Goal: Task Accomplishment & Management: Use online tool/utility

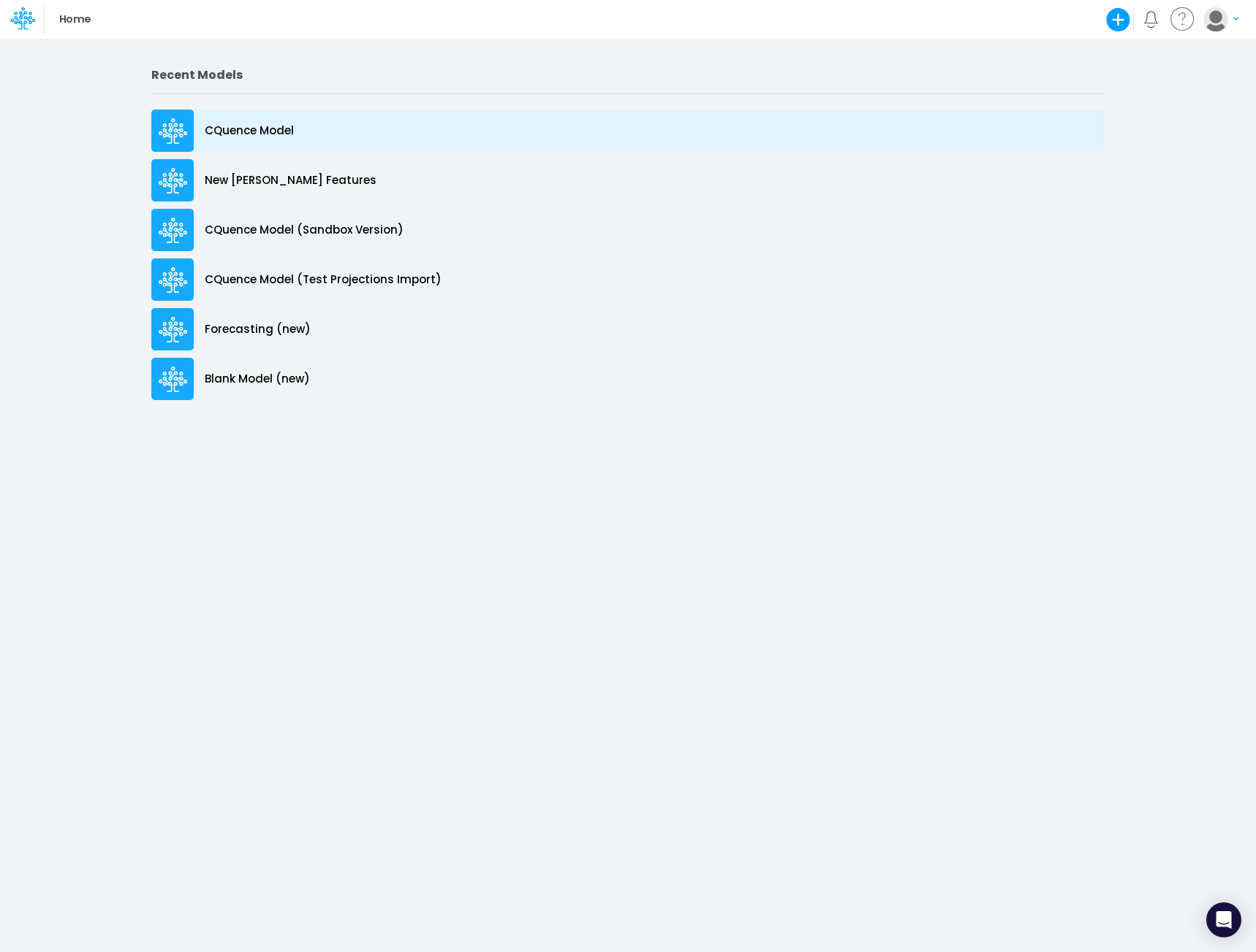
click at [246, 133] on p "CQuence Model" at bounding box center [249, 131] width 89 height 17
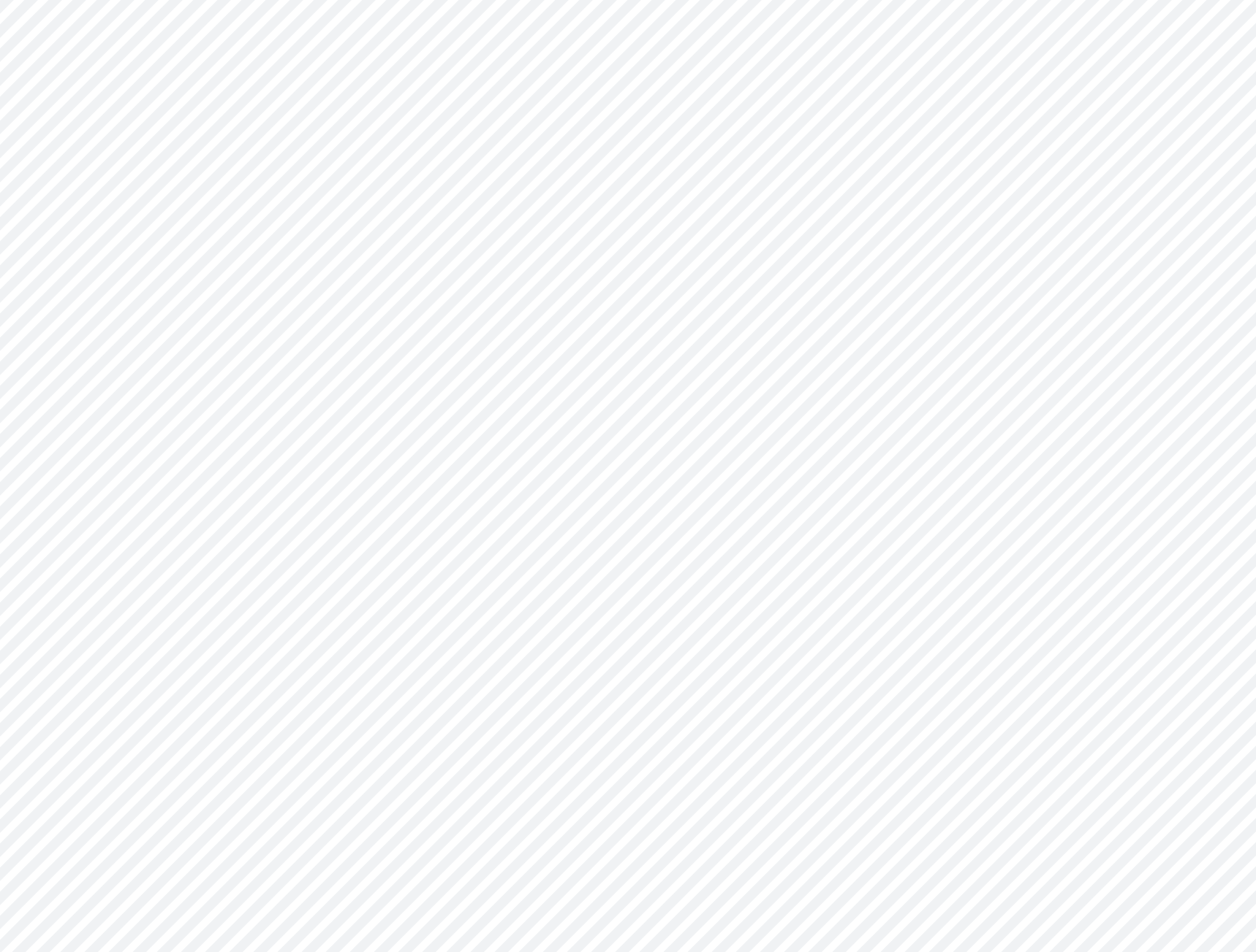
type input "Consolidated All by Month"
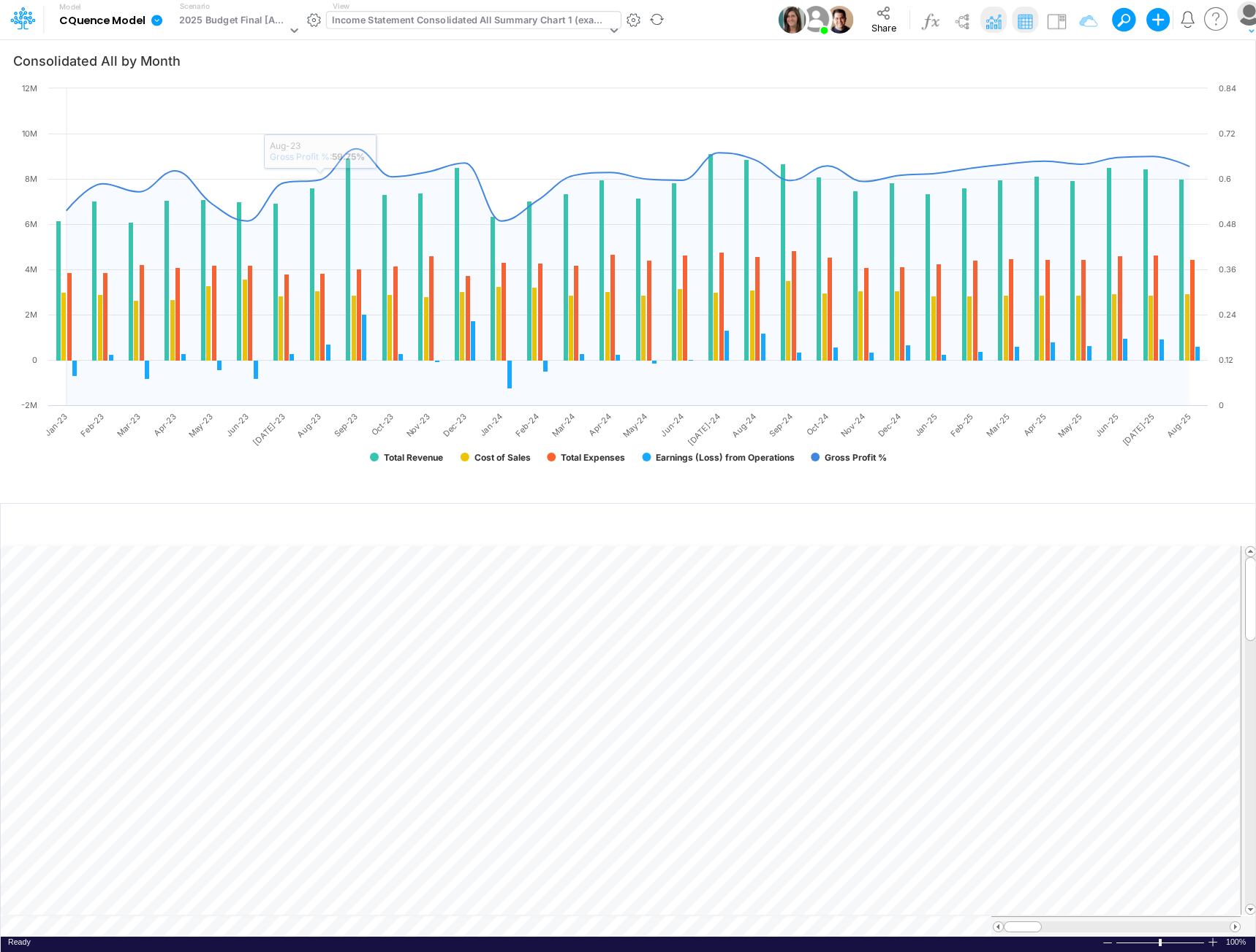
click at [409, 26] on div "Income Statement Consolidated All Summary Chart 1 (example)" at bounding box center [468, 20] width 274 height 17
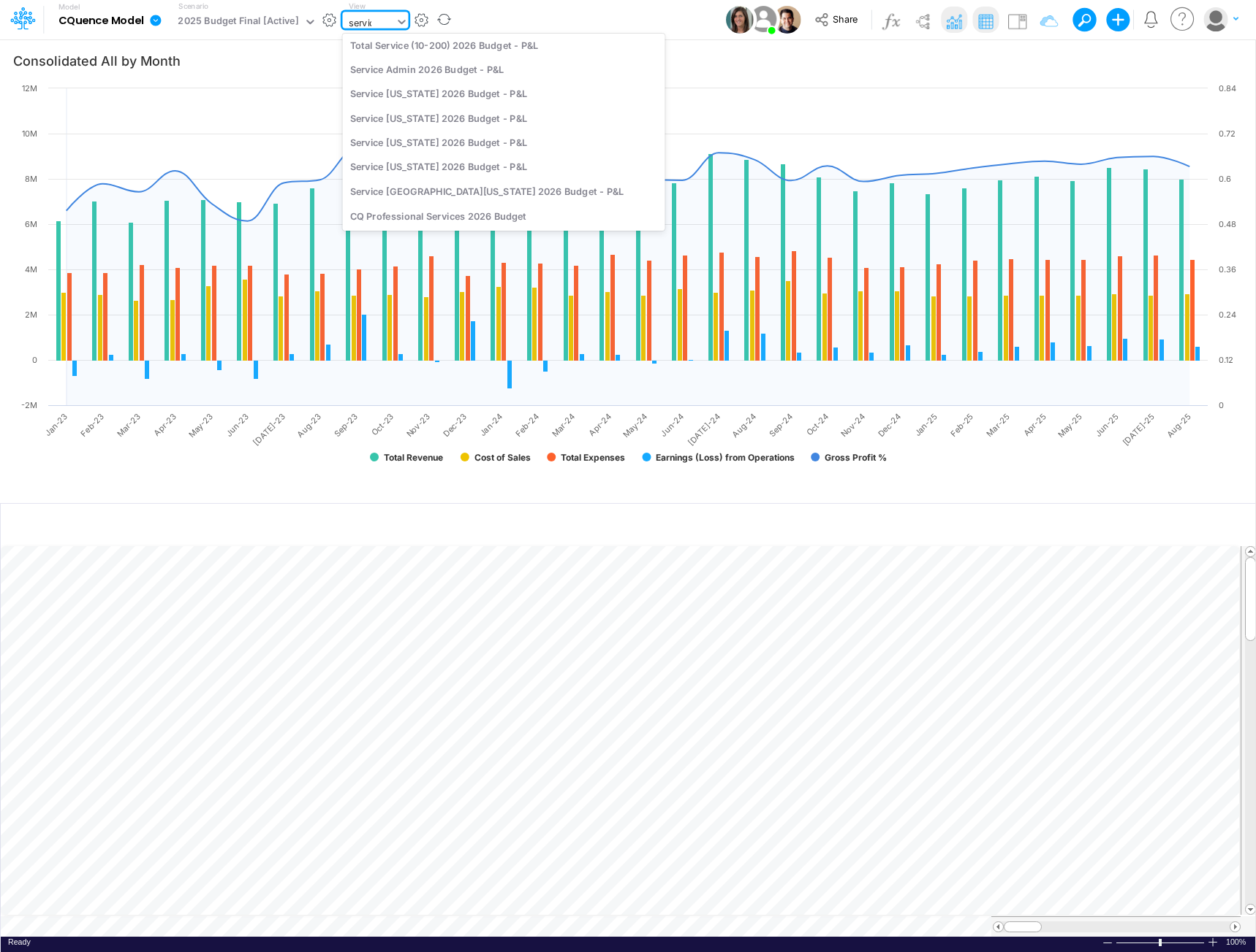
scroll to position [789, 0]
type input "service"
click at [409, 47] on div "Total Service (10-200) 2026 Budget - P&L" at bounding box center [503, 45] width 322 height 24
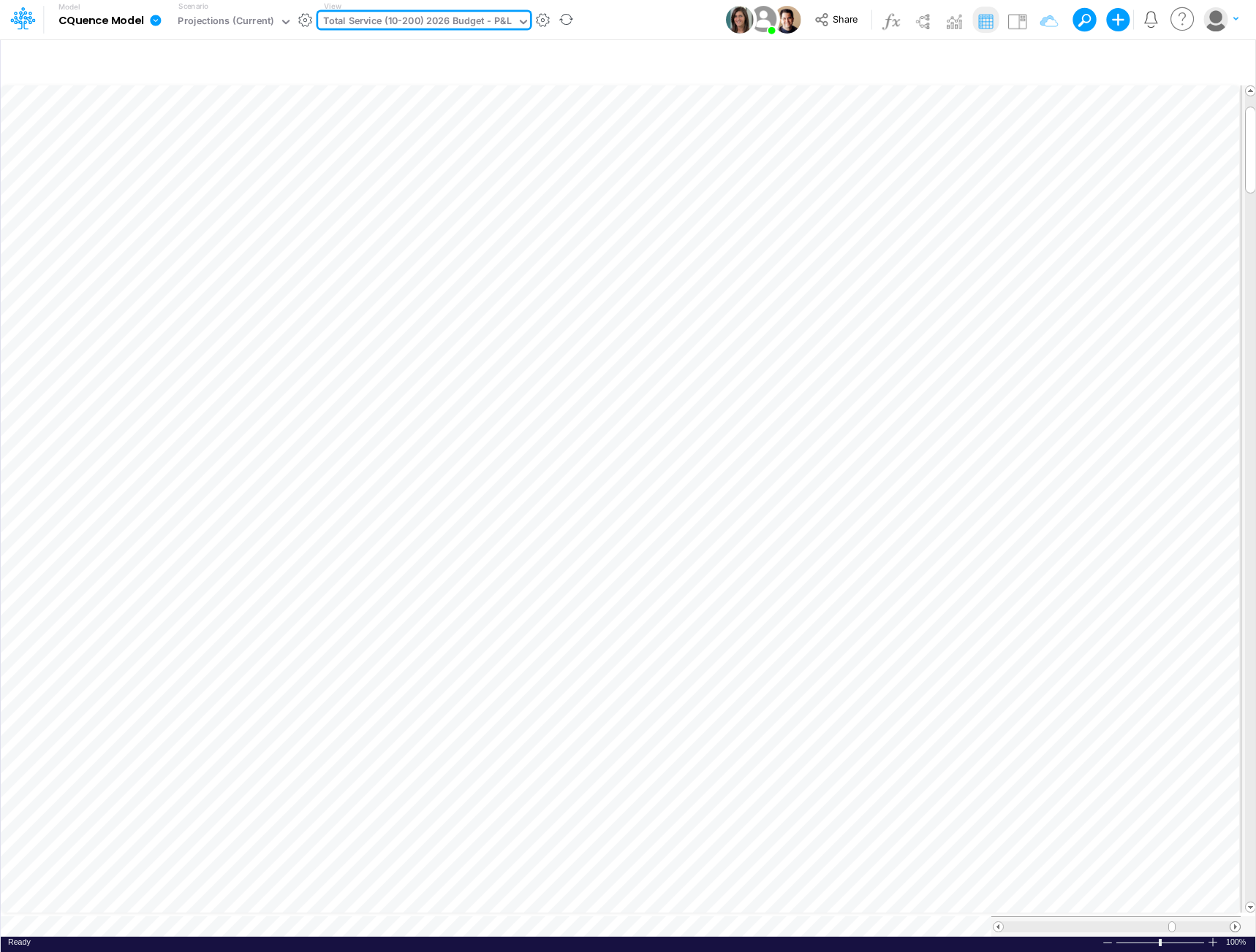
click at [1236, 923] on span at bounding box center [1235, 928] width 10 height 10
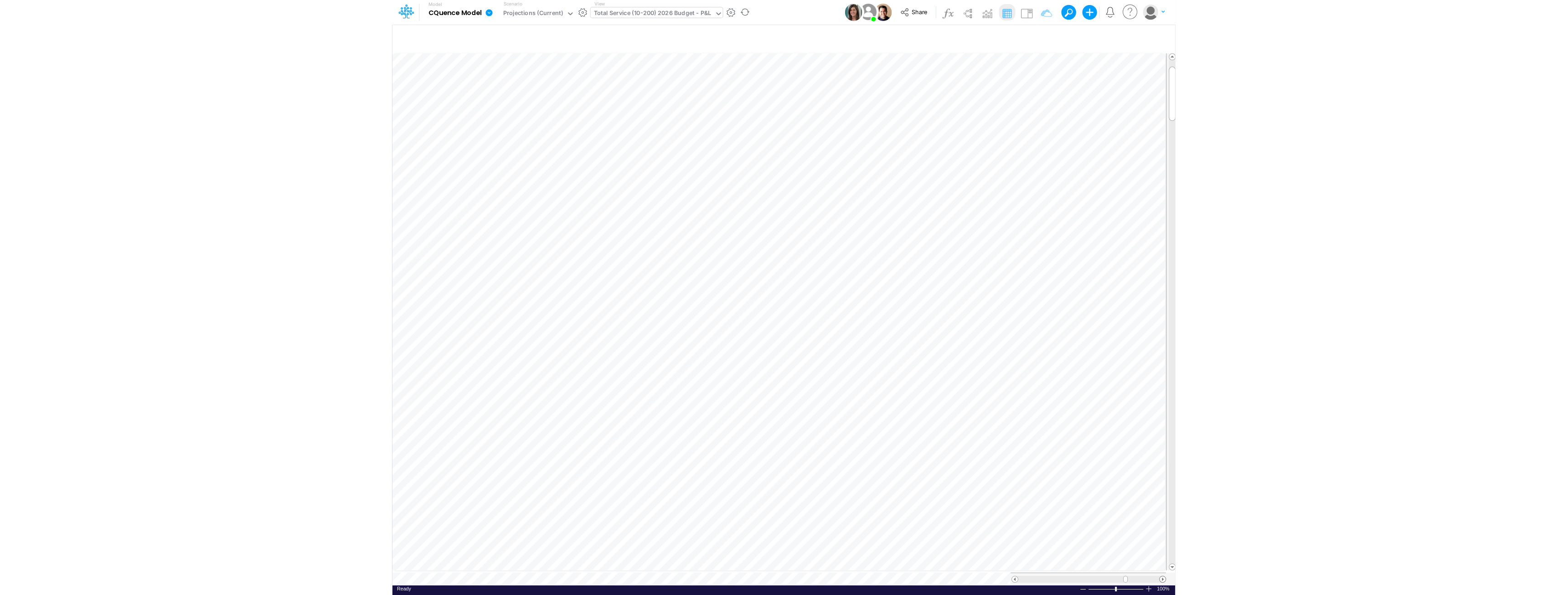
scroll to position [4, 0]
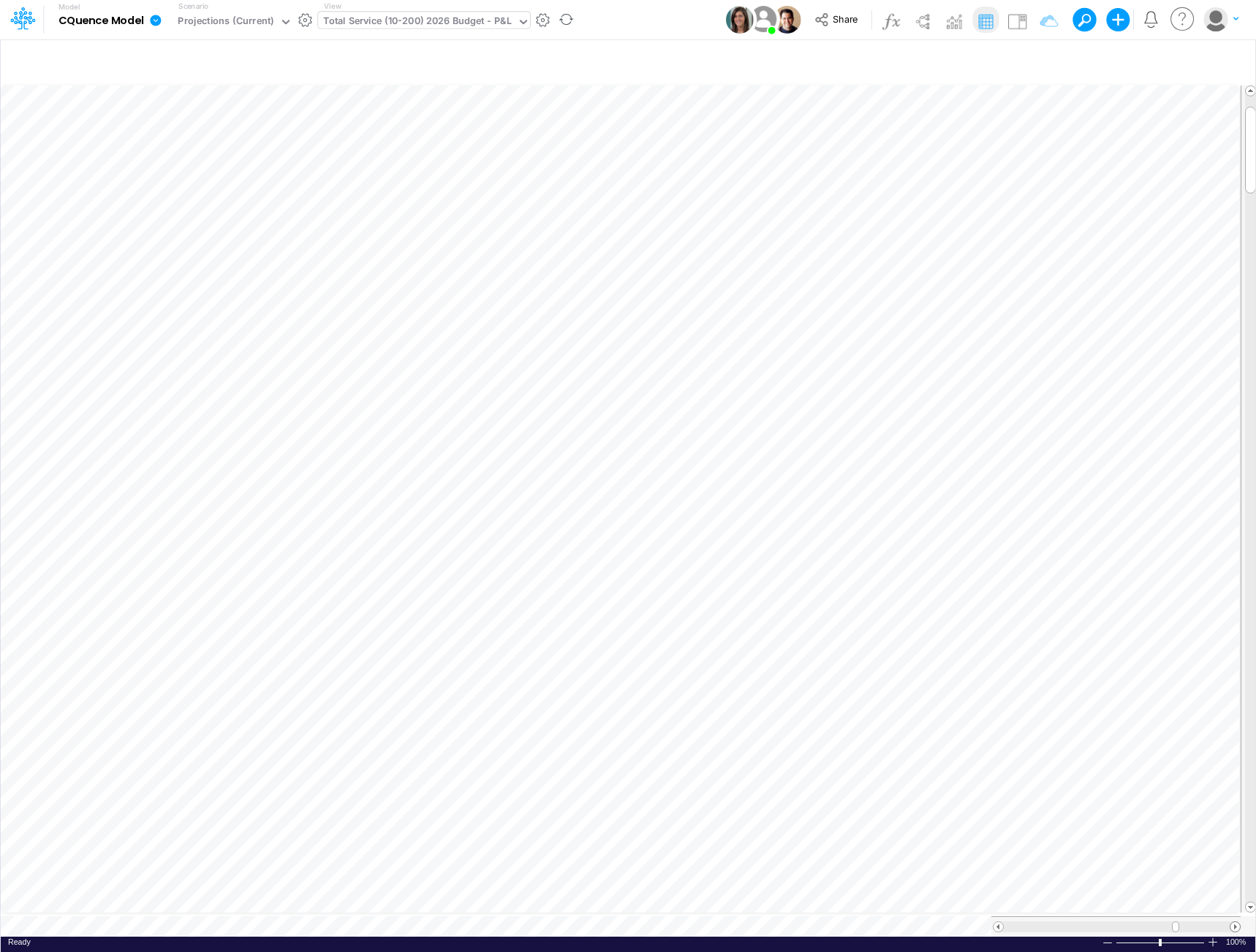
click at [1236, 923] on span at bounding box center [1235, 928] width 10 height 10
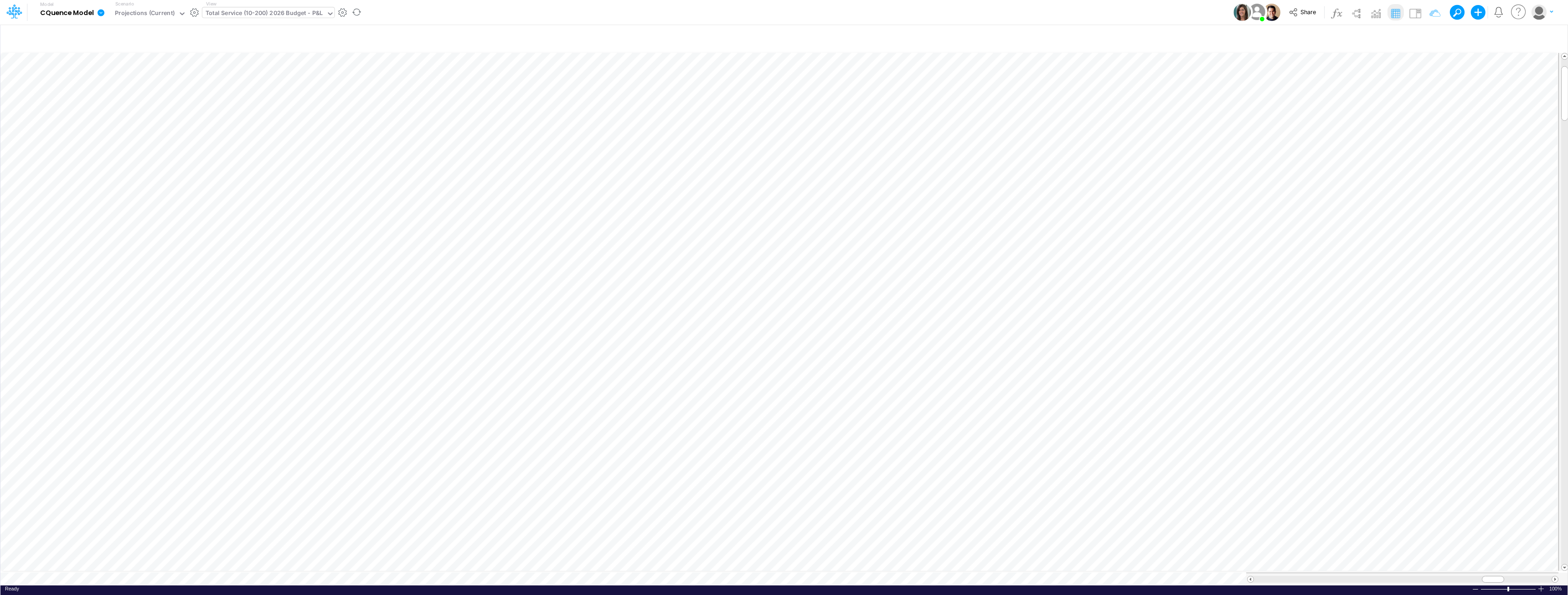
click at [257, 13] on div "Total Service (10-200) 2026 Budget - P&L" at bounding box center [264, 13] width 117 height 10
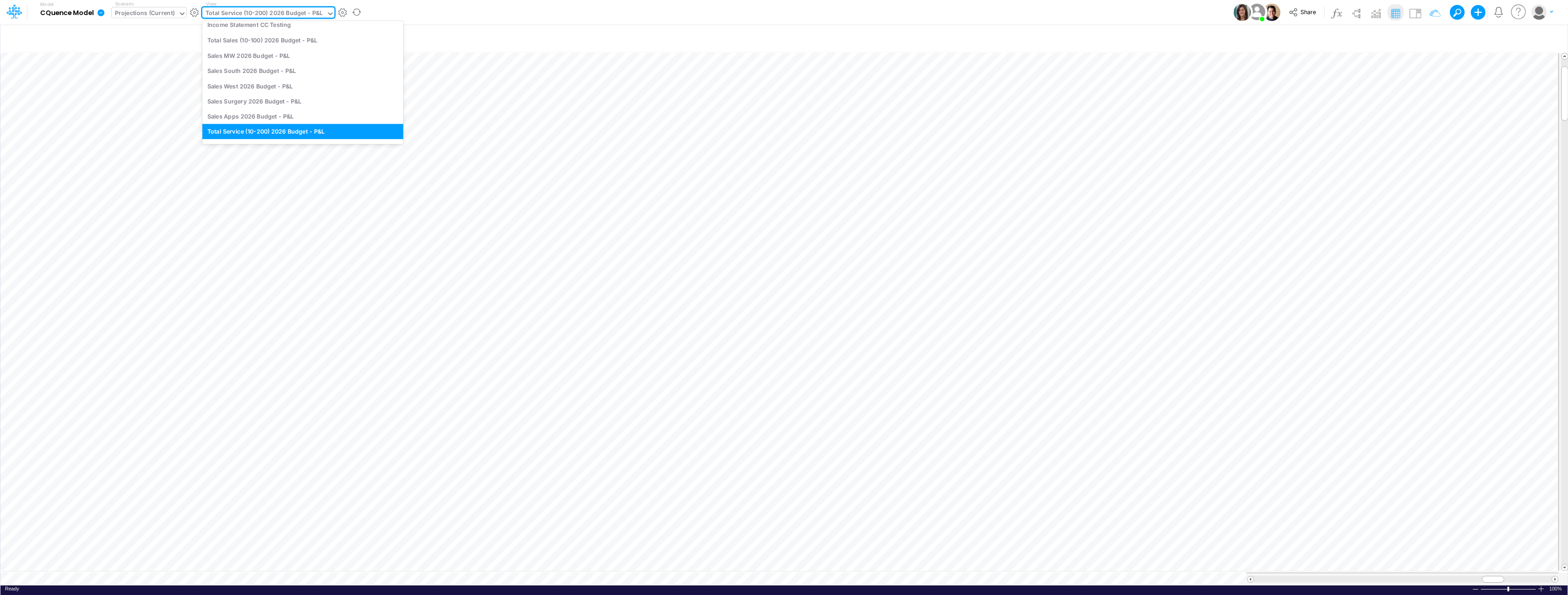
click at [161, 13] on div "Projections (Current)" at bounding box center [145, 13] width 60 height 10
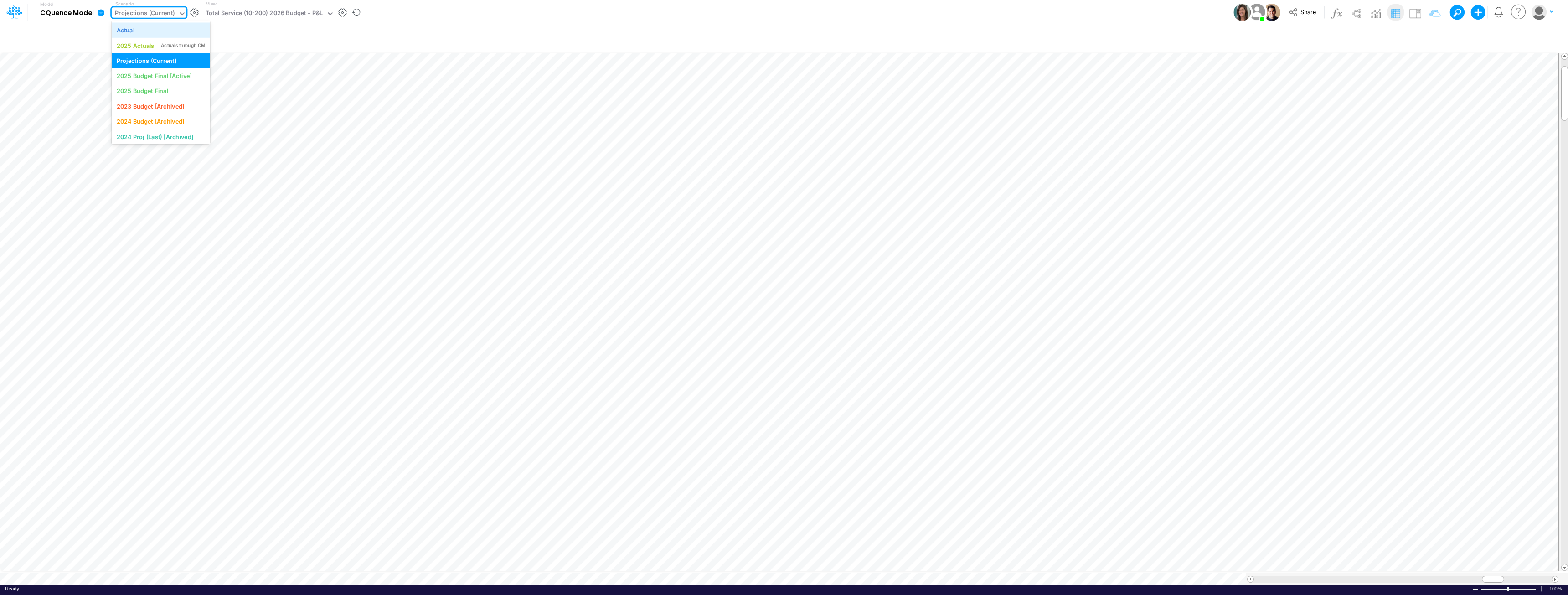
click at [142, 33] on div "Actual" at bounding box center [161, 30] width 88 height 9
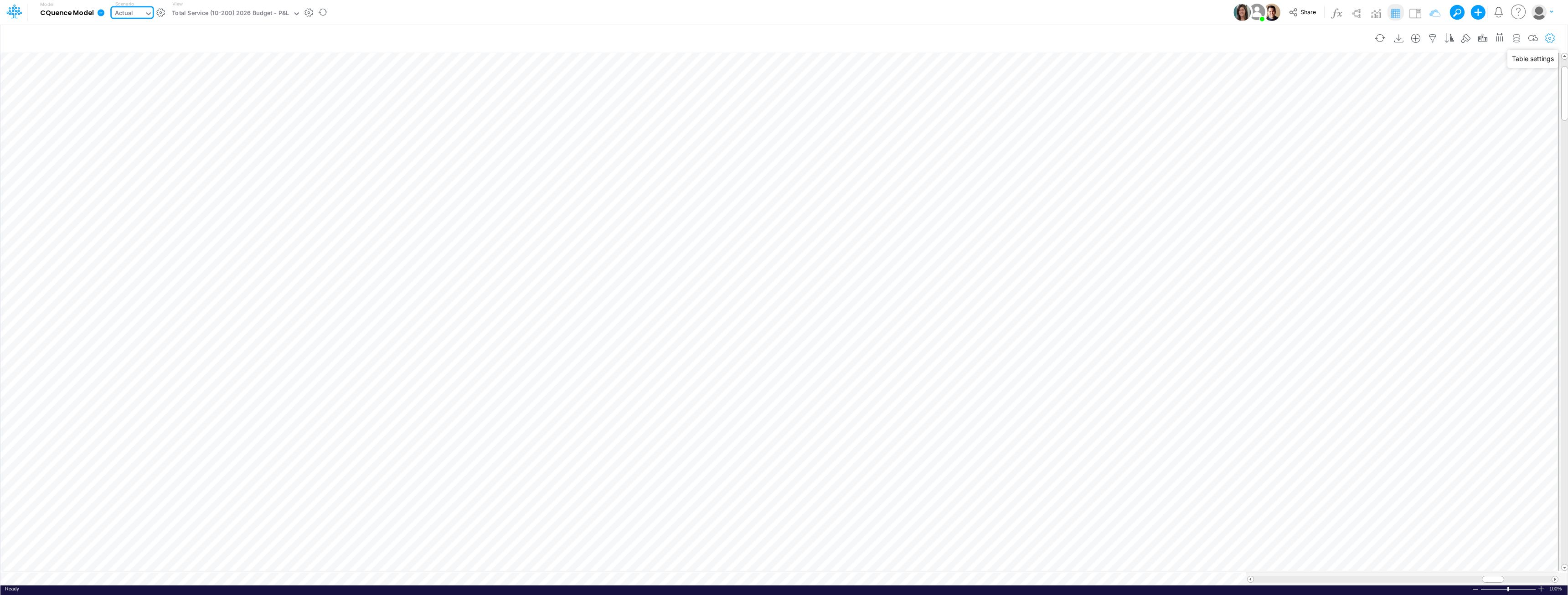
click at [783, 35] on icon "button" at bounding box center [1550, 38] width 13 height 10
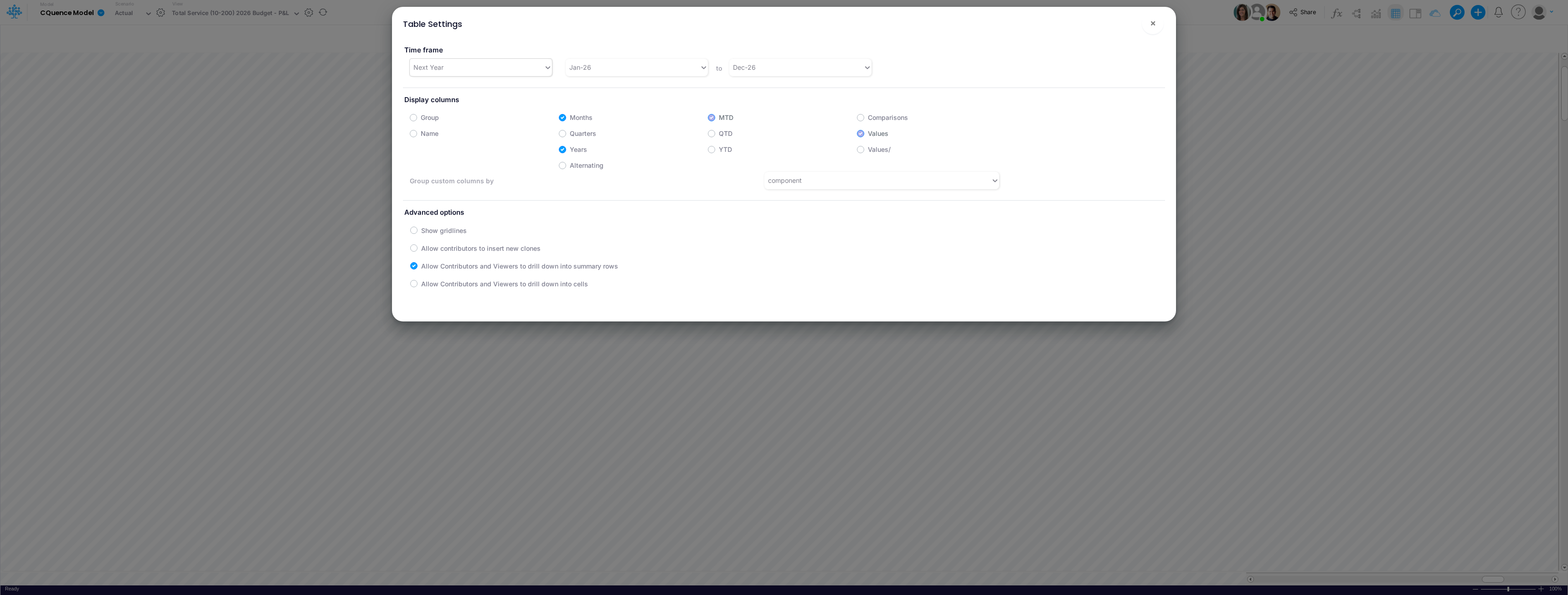
click at [480, 69] on div "Next Year" at bounding box center [477, 67] width 134 height 15
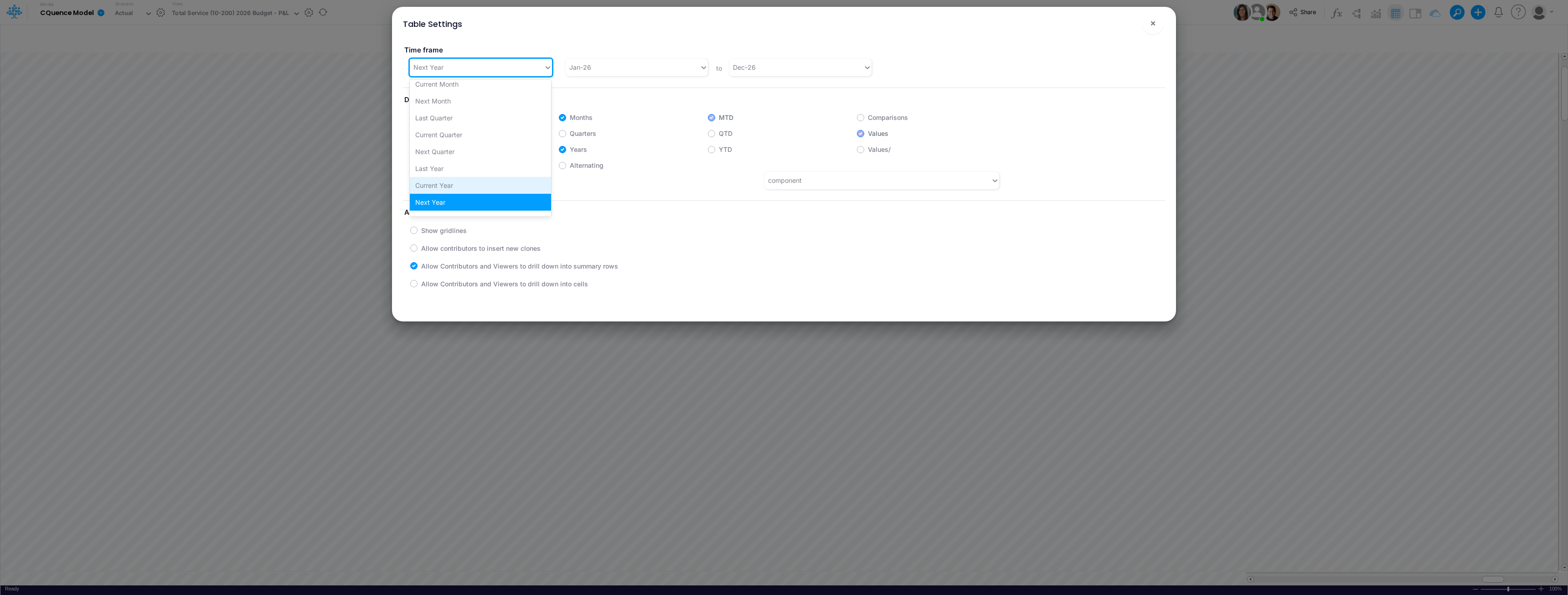
click at [441, 186] on div "Current Year" at bounding box center [480, 186] width 141 height 17
click at [783, 23] on span "×" at bounding box center [1153, 23] width 6 height 11
click at [783, 23] on div "Model CQuence Model Edit model settings Duplicate Import QuickBooks QuickBooks …" at bounding box center [784, 12] width 1411 height 24
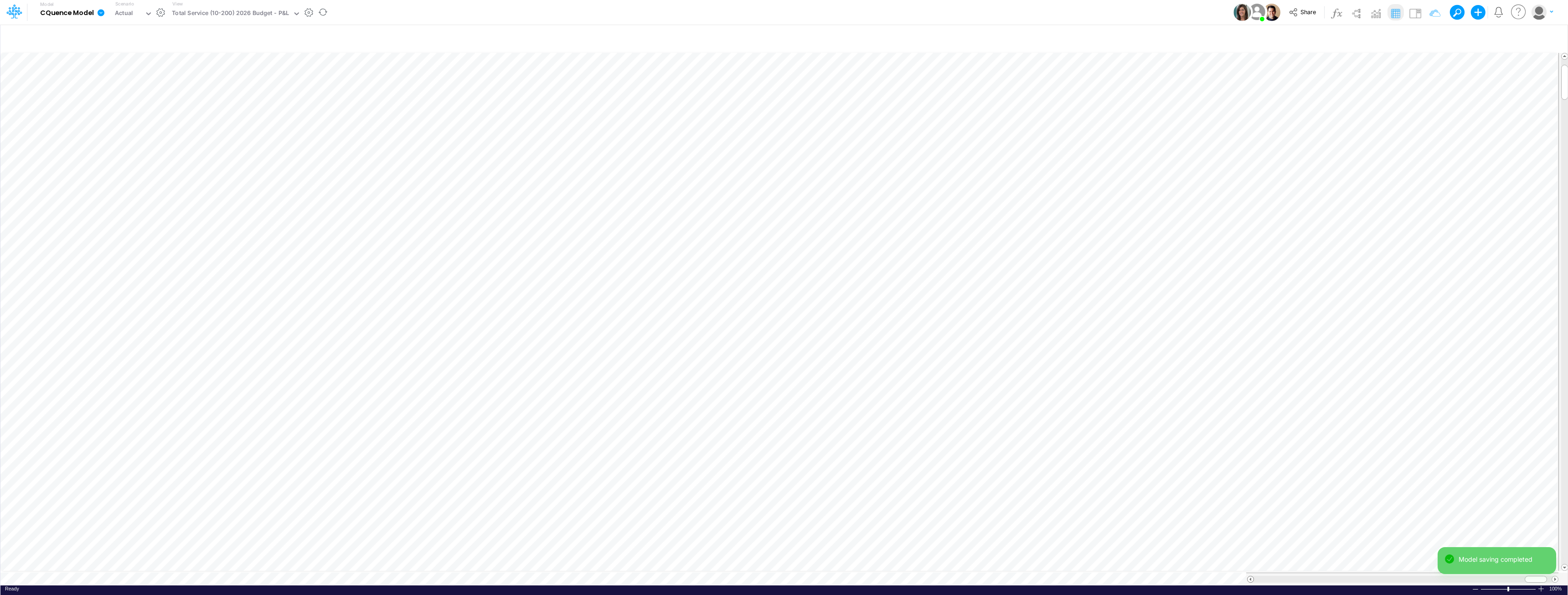
click at [783, 577] on span at bounding box center [1251, 580] width 6 height 6
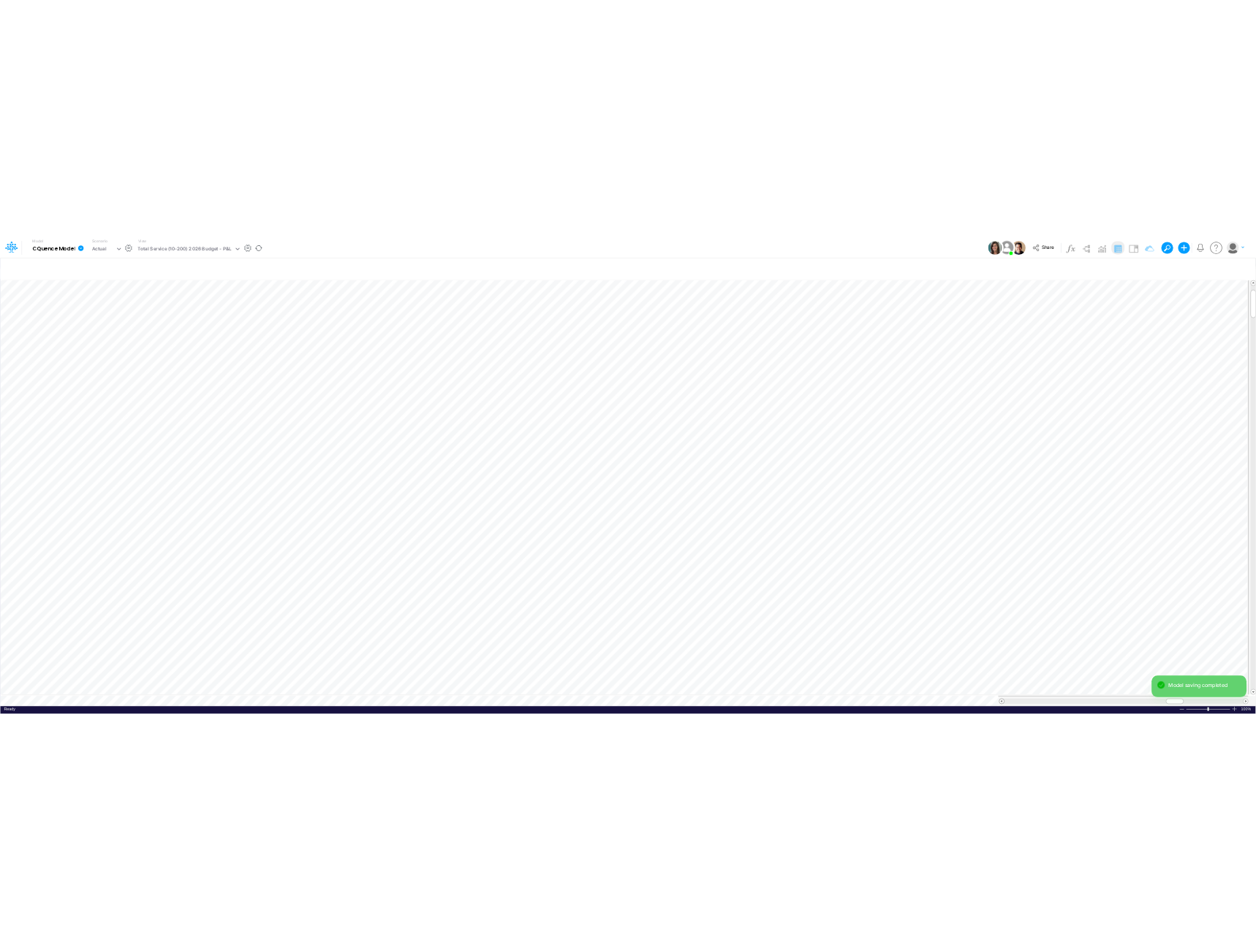
scroll to position [7, 0]
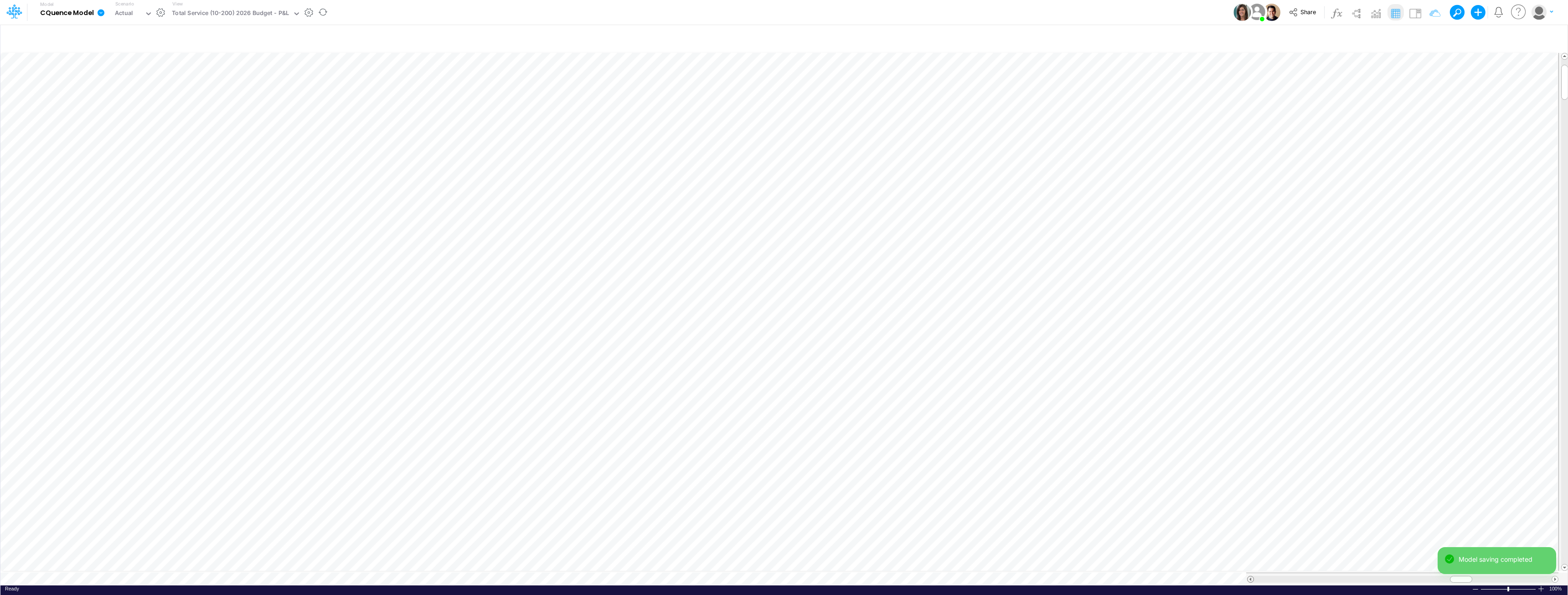
click at [783, 577] on span at bounding box center [1251, 580] width 6 height 6
click at [783, 576] on div at bounding box center [1250, 579] width 7 height 7
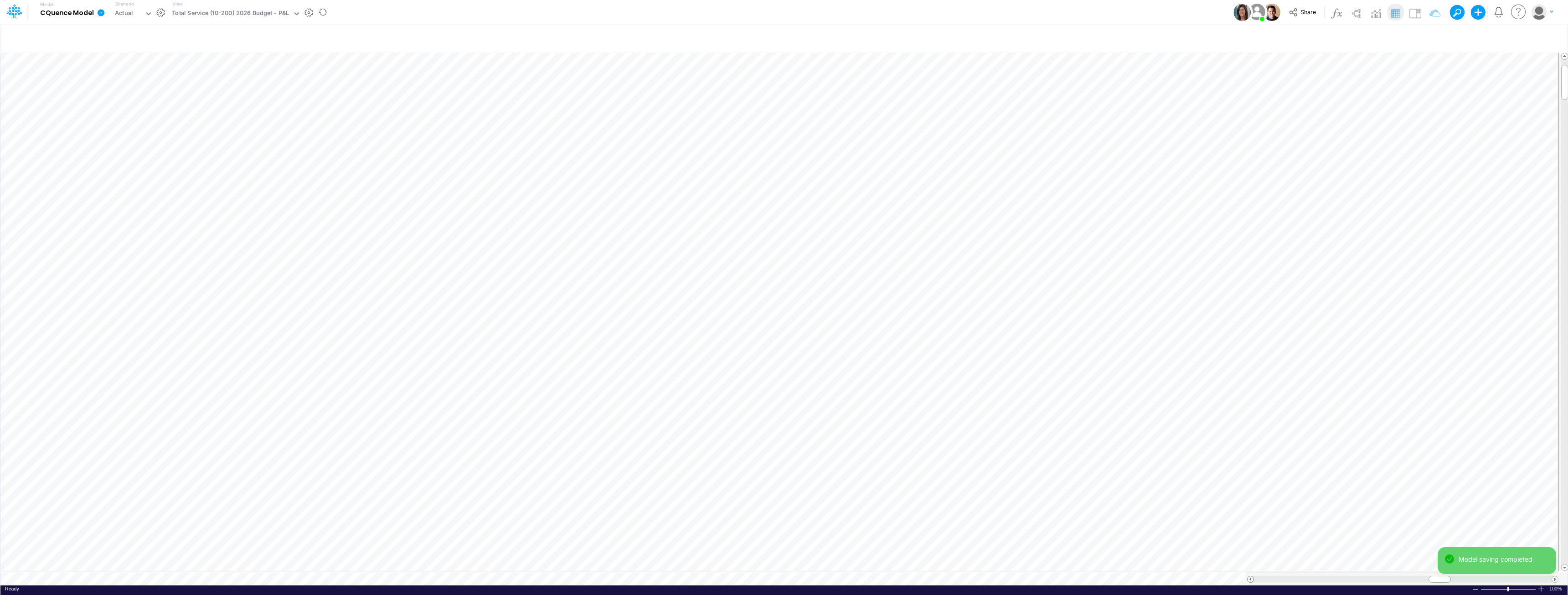
click at [783, 576] on div at bounding box center [1250, 579] width 7 height 7
click at [783, 575] on div at bounding box center [1402, 579] width 312 height 13
click at [783, 575] on tr at bounding box center [780, 579] width 1558 height 13
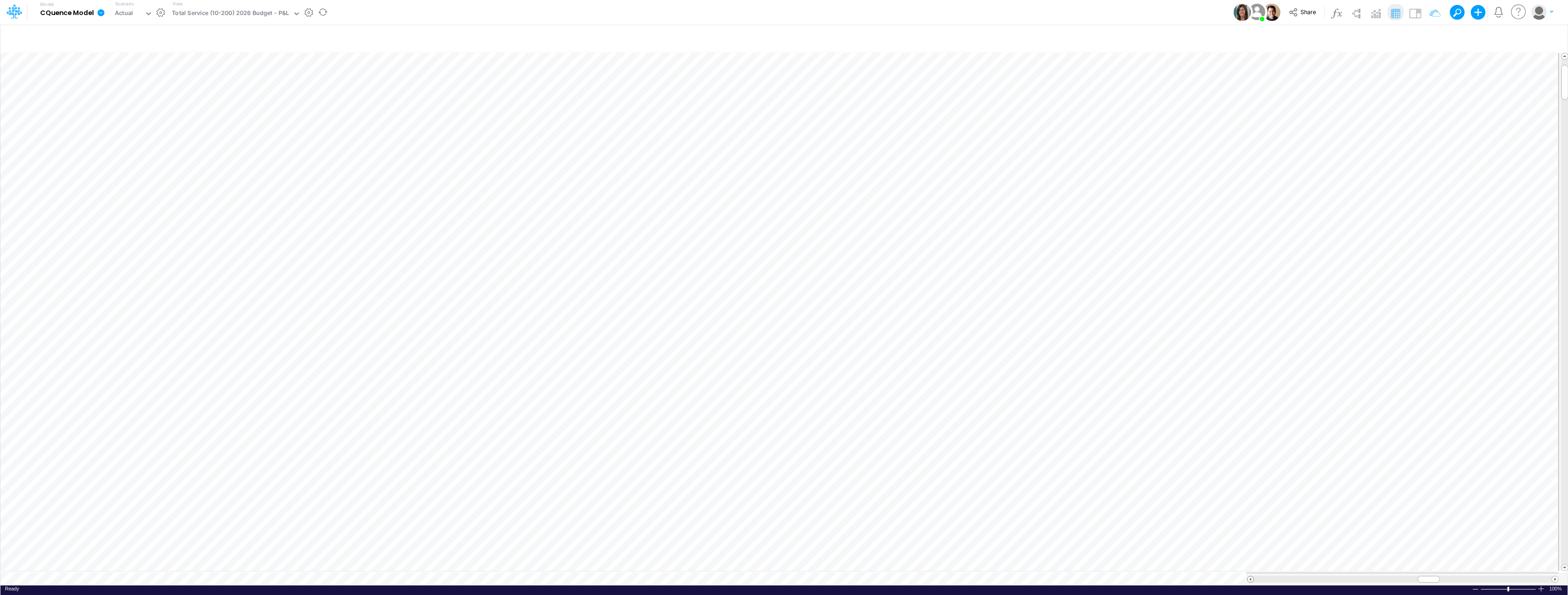
click at [783, 577] on span at bounding box center [1251, 580] width 6 height 6
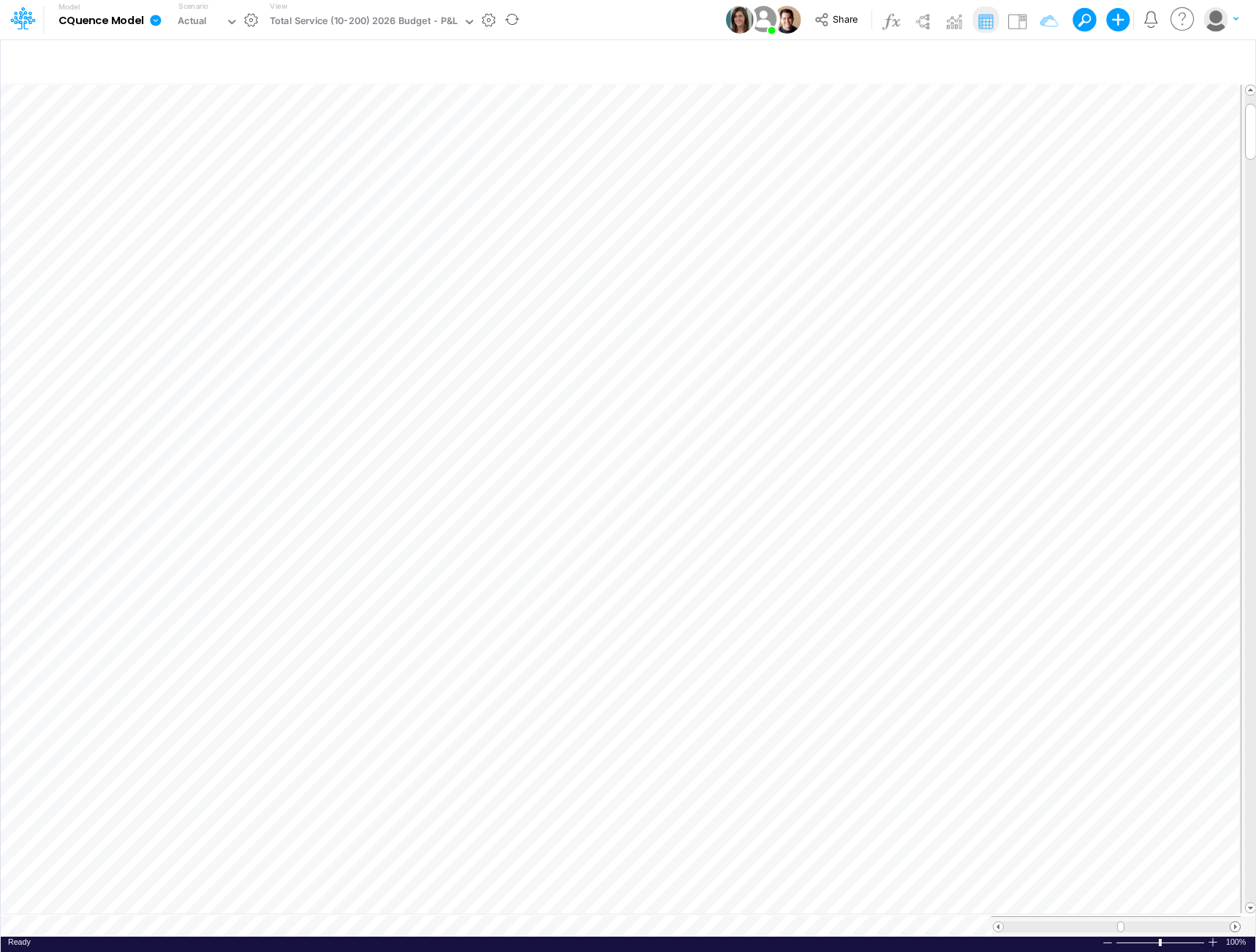
click at [1238, 923] on span at bounding box center [1235, 928] width 10 height 10
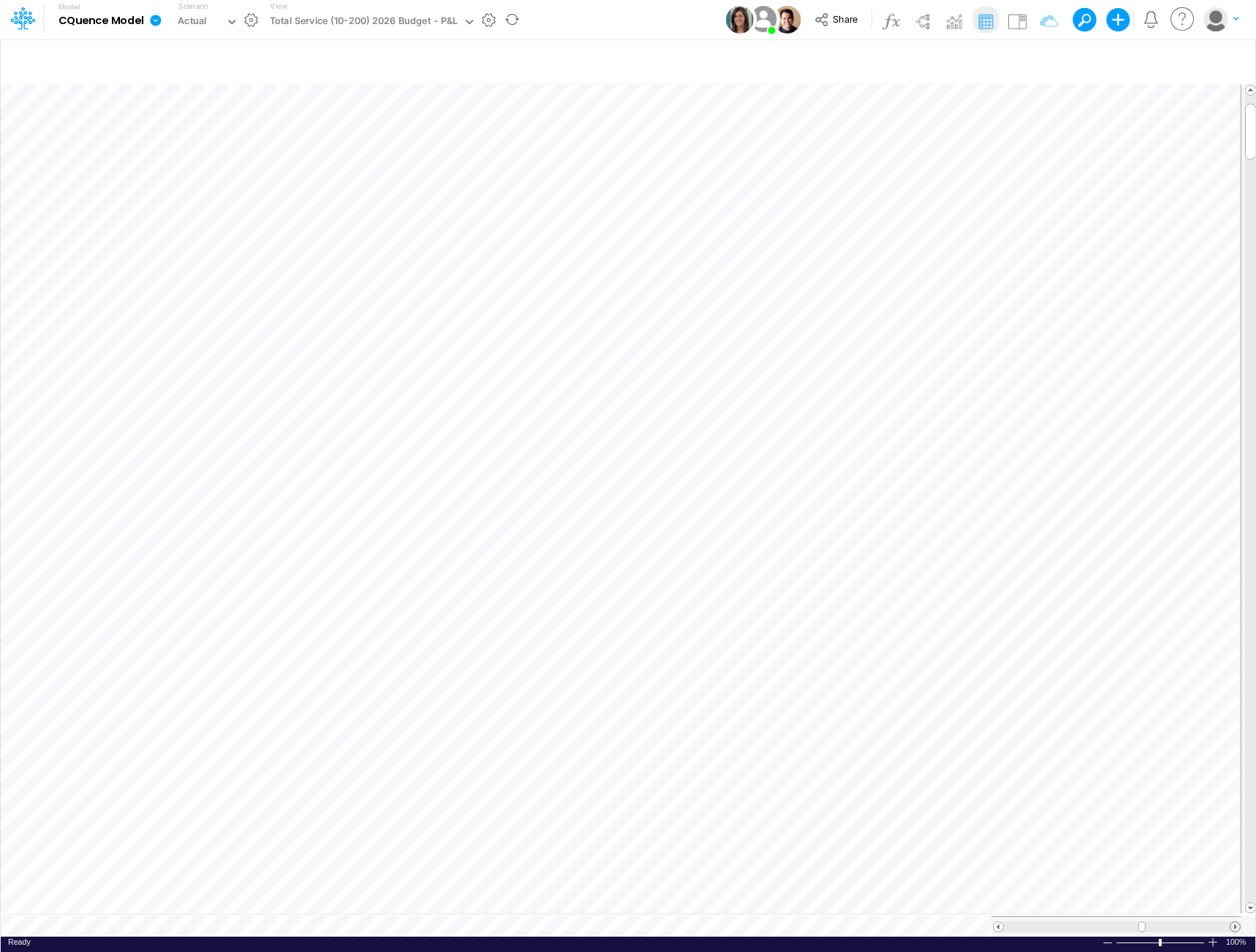
click at [1238, 923] on span at bounding box center [1235, 928] width 10 height 10
click at [1228, 58] on icon "button" at bounding box center [1227, 61] width 21 height 16
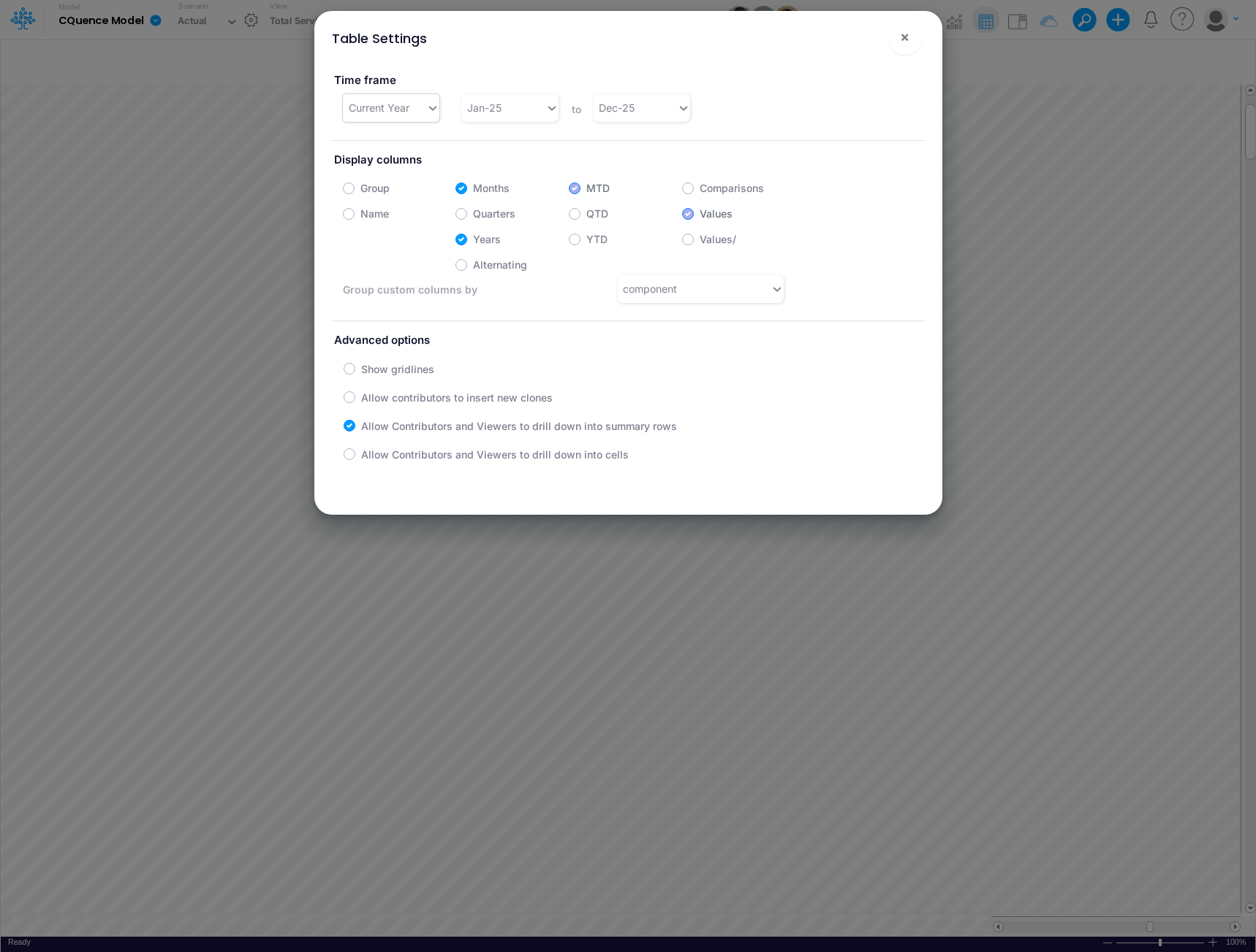
click at [400, 109] on div "Current Year" at bounding box center [379, 108] width 61 height 16
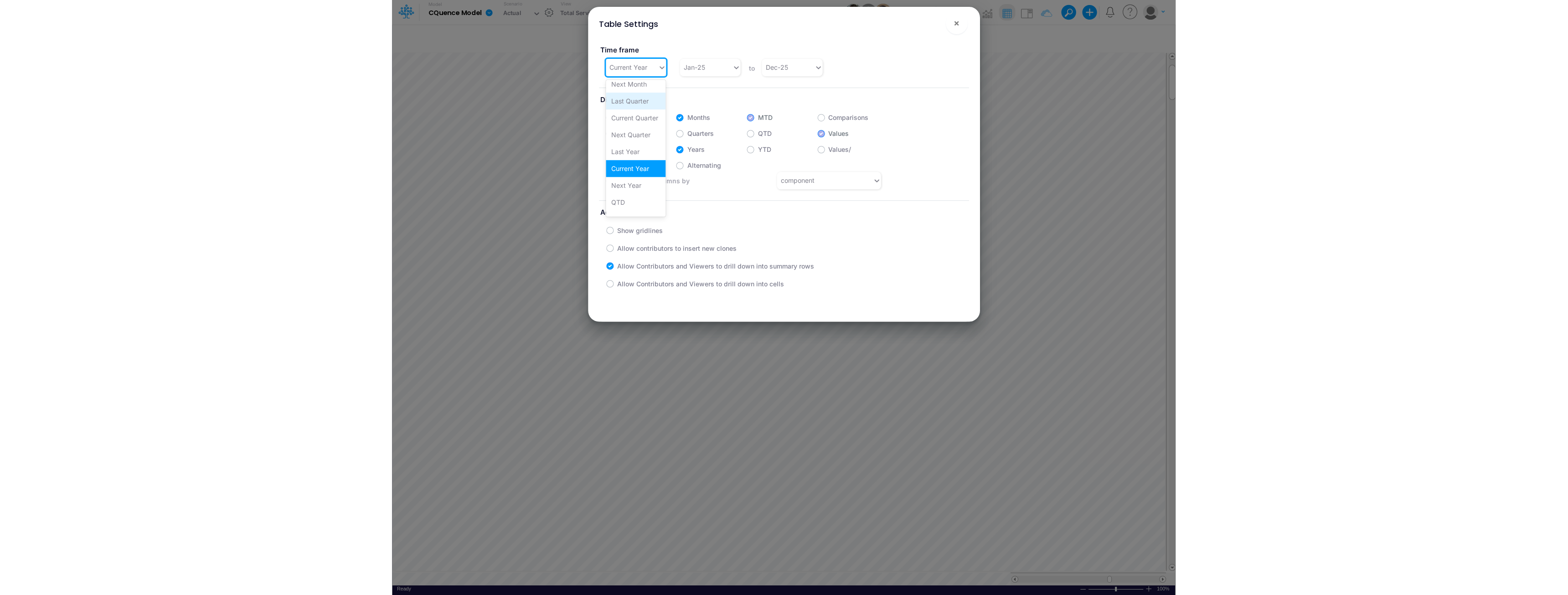
scroll to position [52, 0]
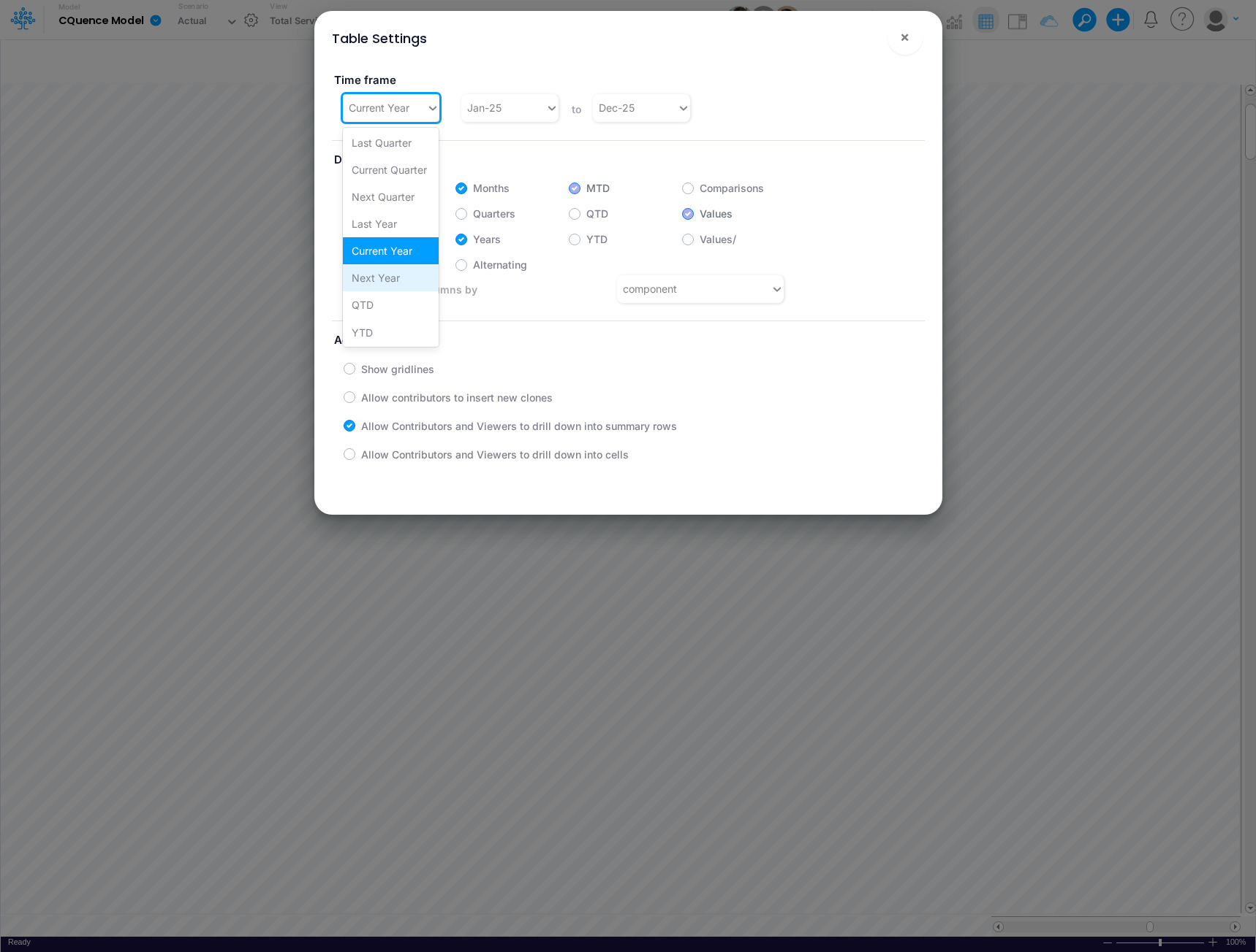
click at [381, 275] on div "Next Year" at bounding box center [390, 278] width 96 height 27
click at [907, 36] on span "×" at bounding box center [905, 36] width 10 height 18
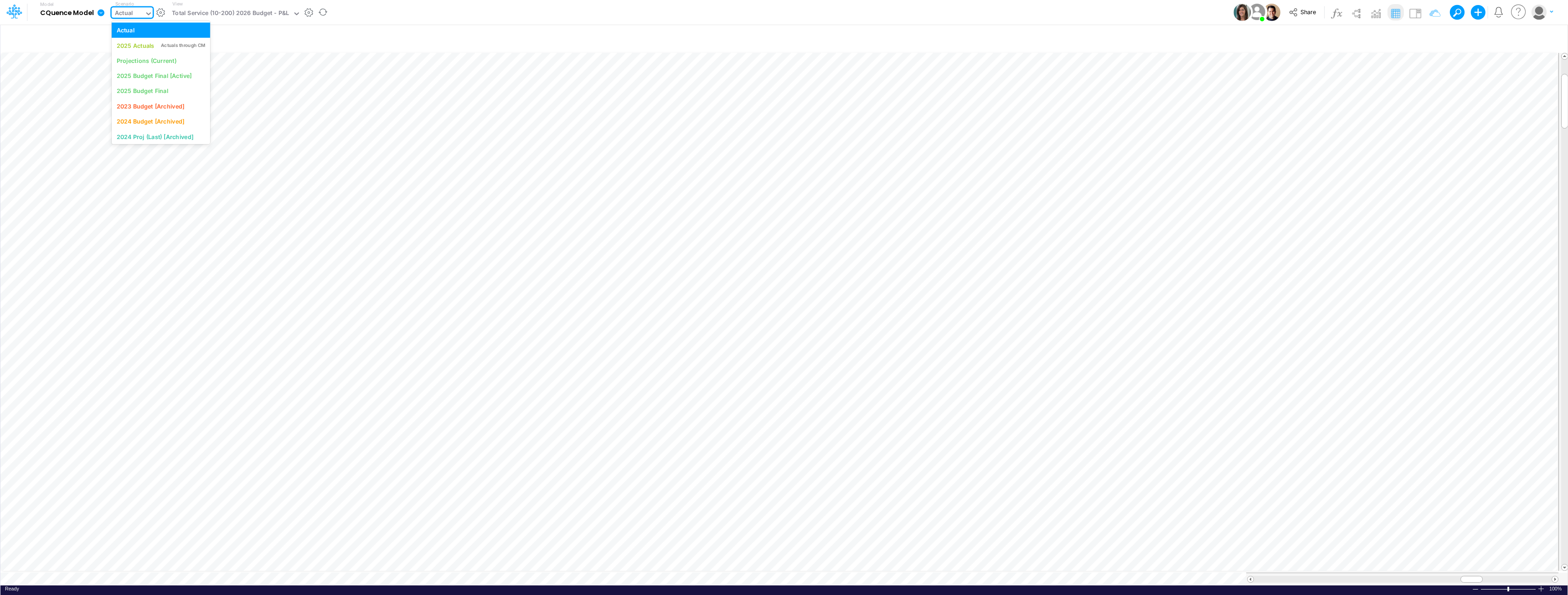
click at [131, 14] on div "Actual" at bounding box center [124, 13] width 18 height 10
click at [142, 76] on div "2025 Budget Final [Active]" at bounding box center [155, 76] width 75 height 9
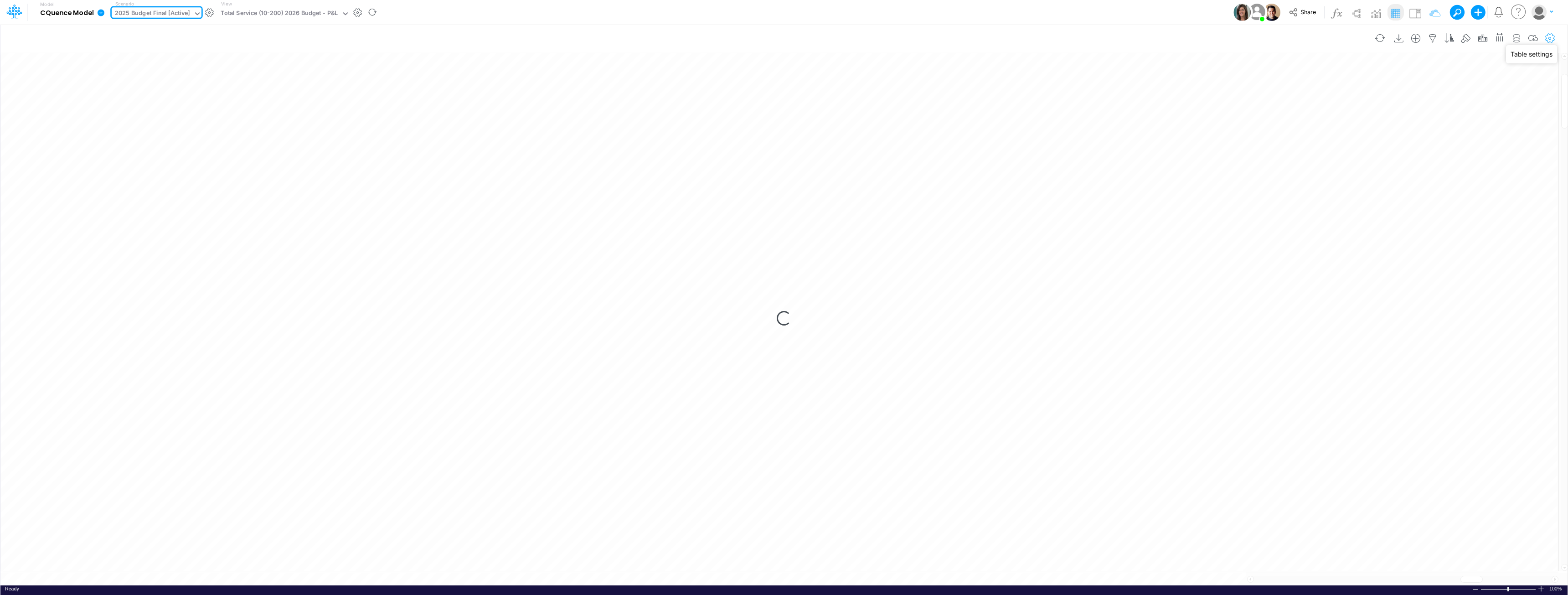
click at [783, 37] on icon "button" at bounding box center [1550, 38] width 13 height 10
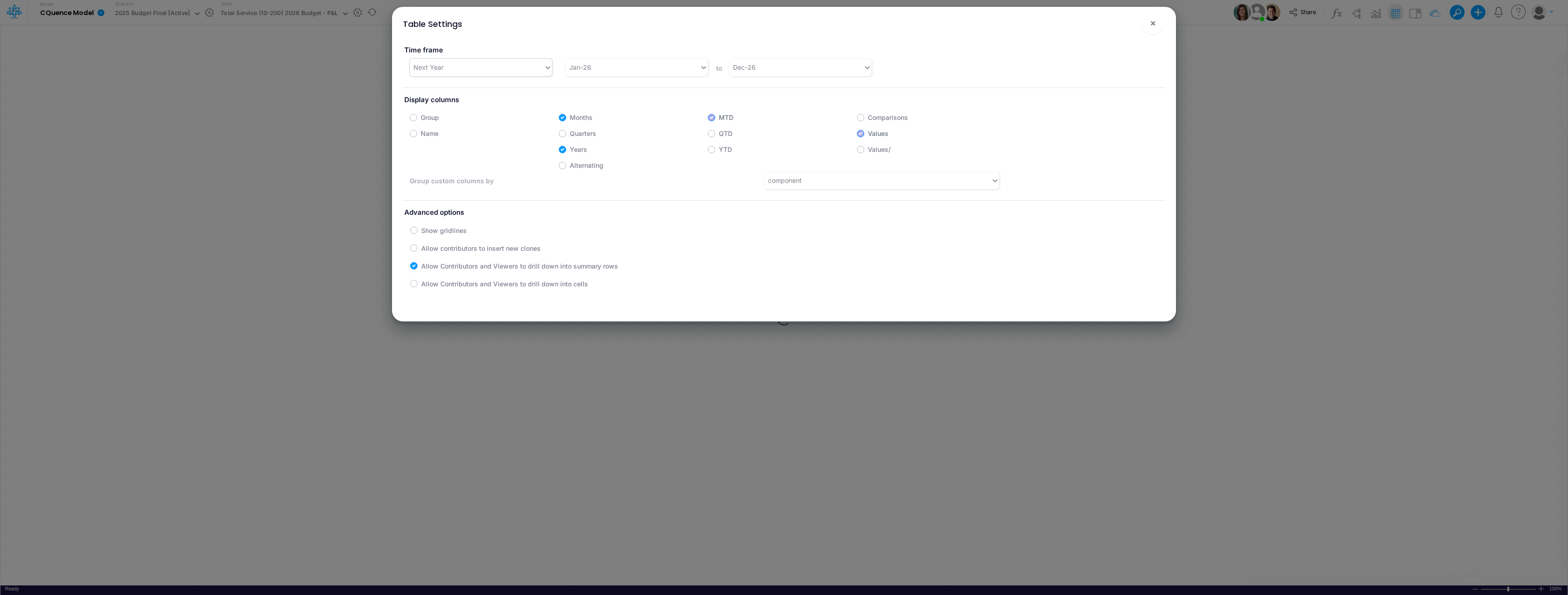
click at [446, 63] on input "text" at bounding box center [446, 68] width 1 height 10
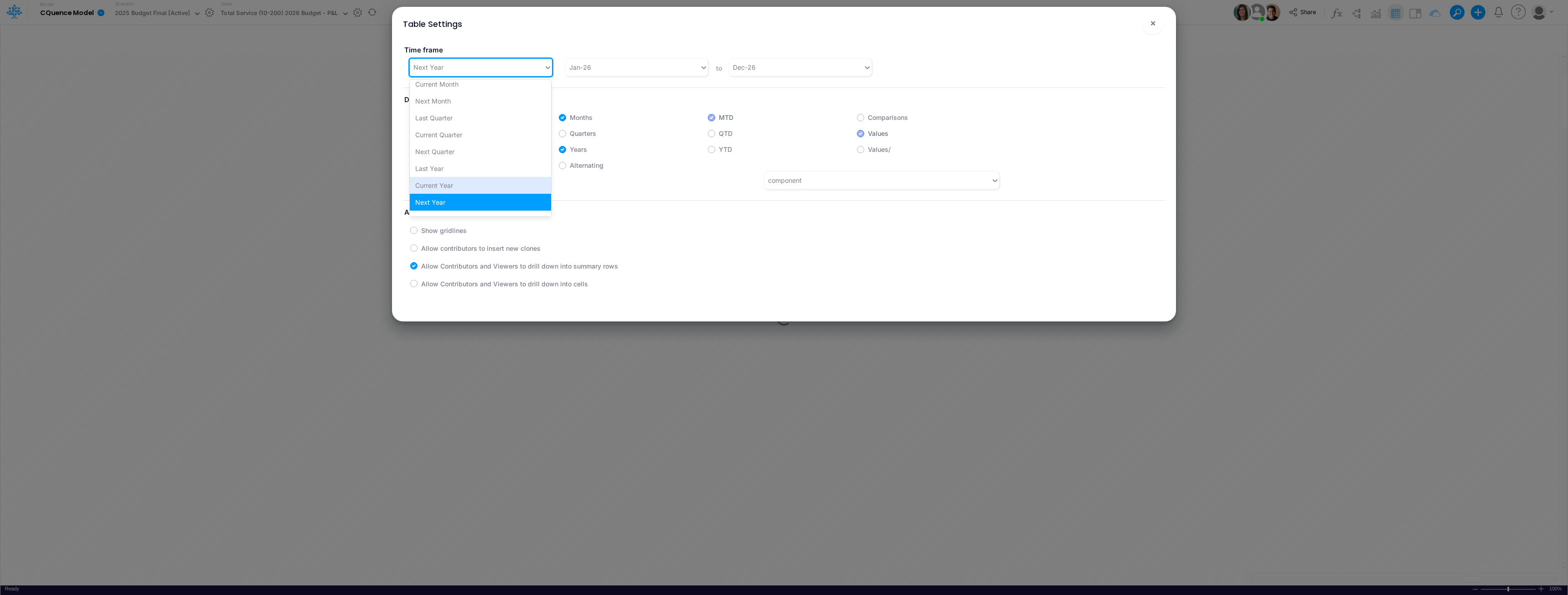
click at [441, 185] on div "Current Year" at bounding box center [480, 186] width 141 height 17
click at [783, 23] on span "×" at bounding box center [1153, 23] width 6 height 11
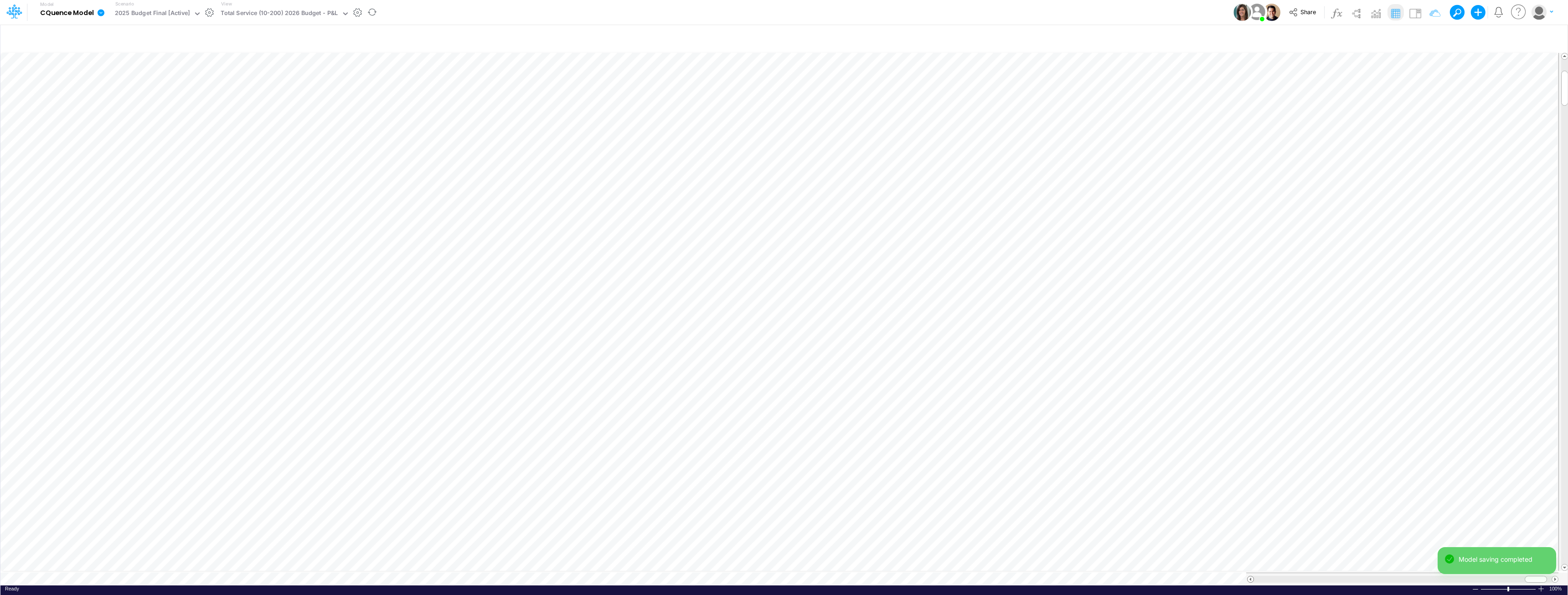
click at [783, 577] on span at bounding box center [1251, 580] width 6 height 6
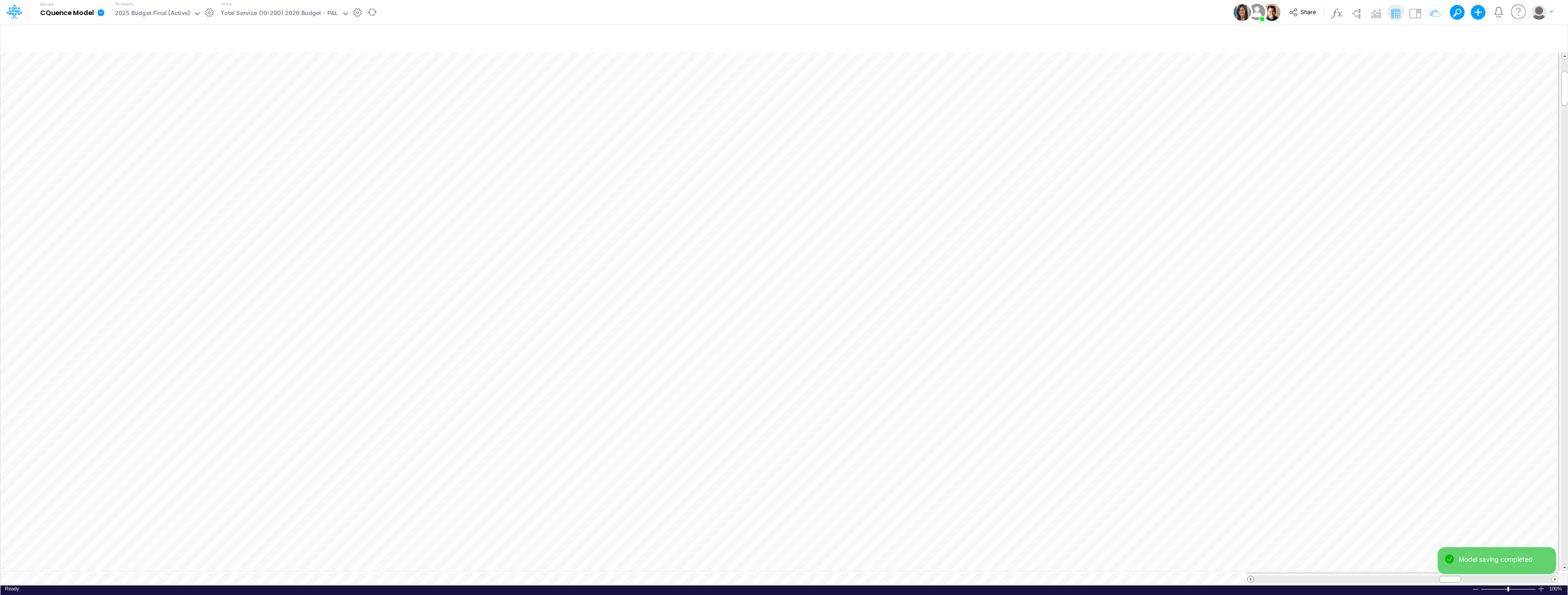
click at [783, 577] on span at bounding box center [1251, 580] width 6 height 6
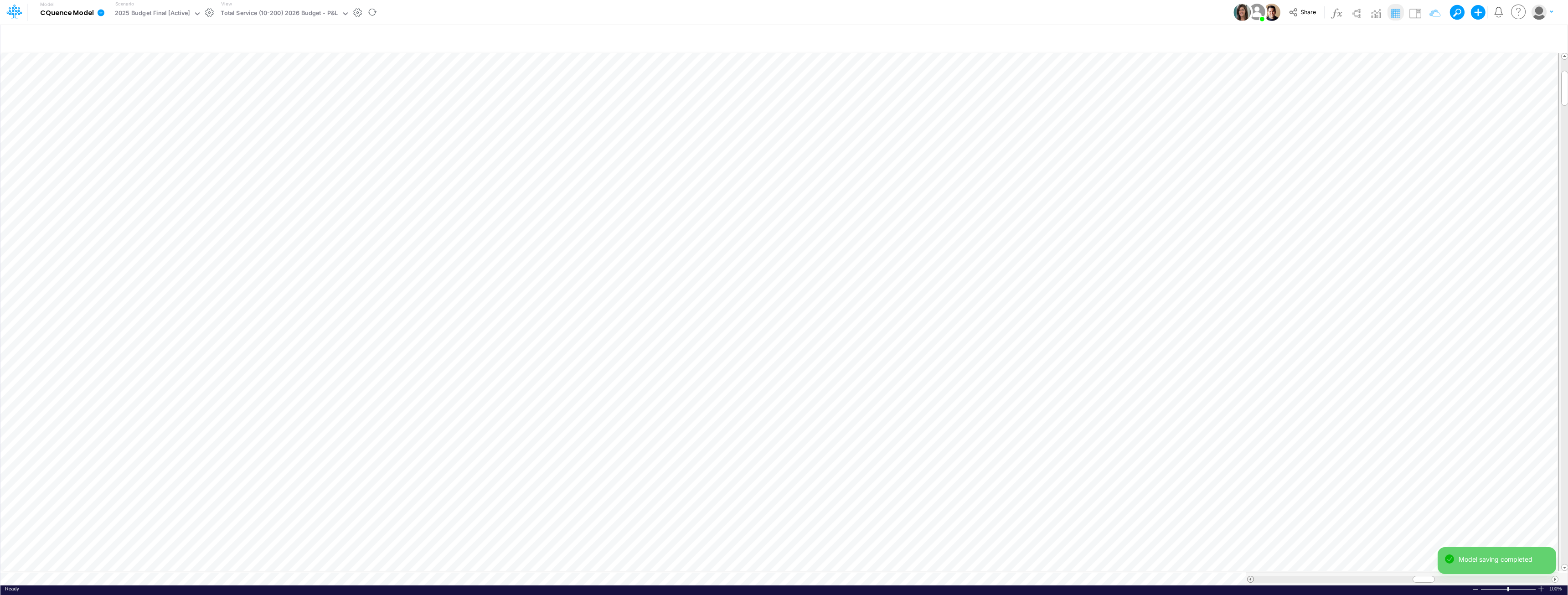
click at [783, 577] on span at bounding box center [1251, 580] width 6 height 6
click at [719, 15] on div "Model CQuence Model Edit model settings Duplicate Import QuickBooks QuickBooks …" at bounding box center [784, 12] width 1411 height 24
click at [257, 10] on div "Total Service (10-200) 2026 Budget - P&L" at bounding box center [279, 13] width 117 height 10
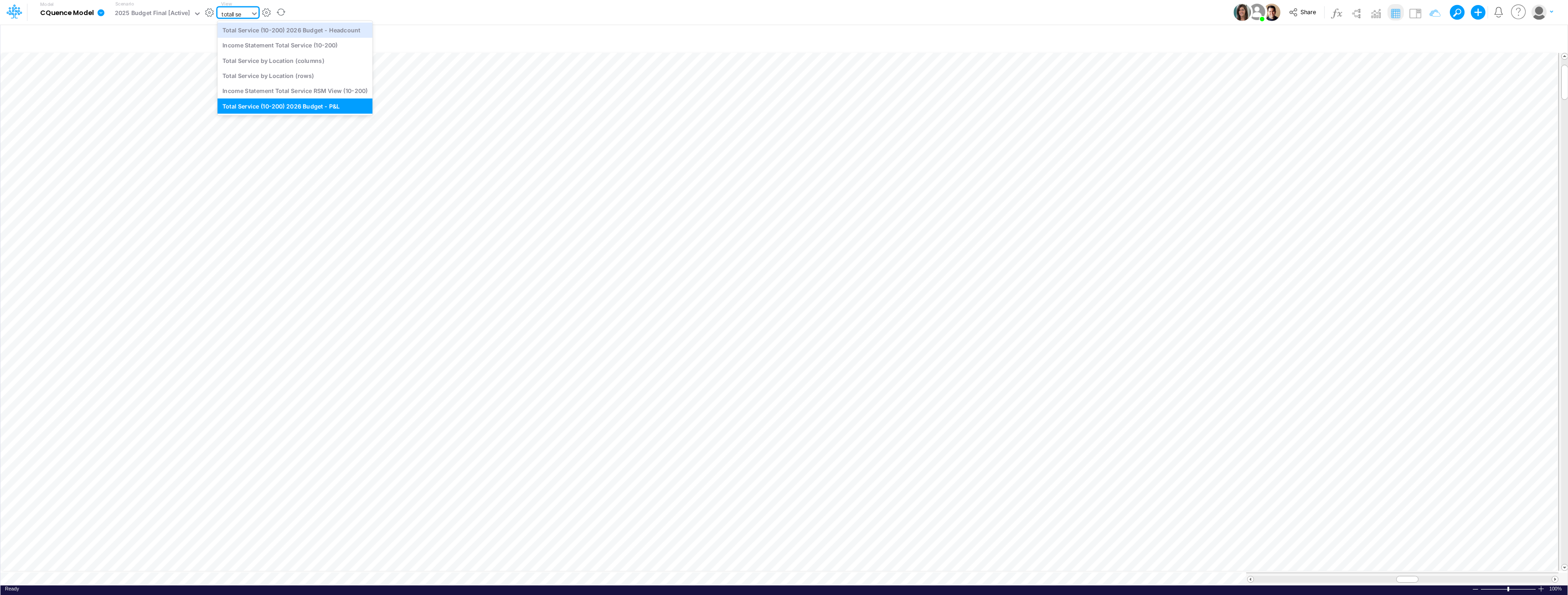
type input "total ser"
click at [277, 74] on div "Total Service by Location (rows)" at bounding box center [295, 76] width 155 height 15
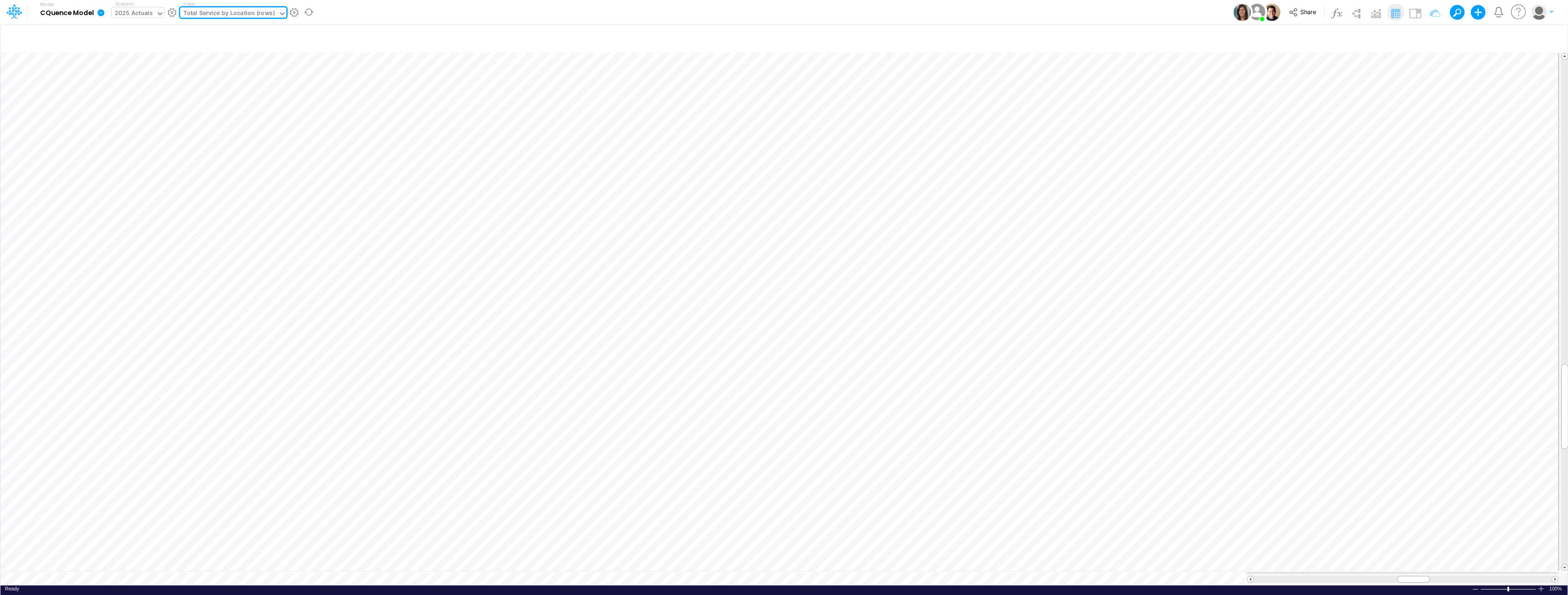
click at [140, 13] on div "2025 Actuals" at bounding box center [134, 13] width 38 height 10
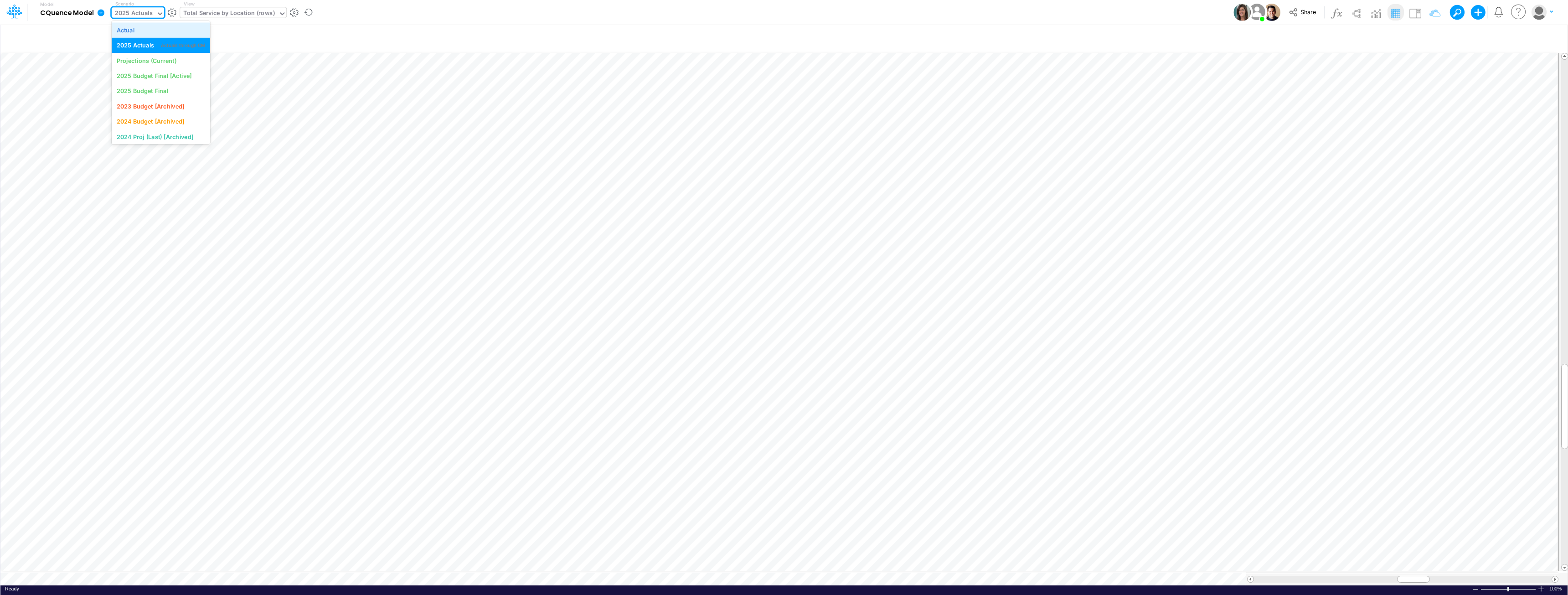
click at [141, 29] on div "Actual" at bounding box center [161, 30] width 88 height 9
click at [139, 14] on div "Actual" at bounding box center [128, 14] width 33 height 13
click at [144, 59] on div "Projections (Current)" at bounding box center [147, 60] width 60 height 9
click at [164, 15] on div "Projections (Current)" at bounding box center [145, 13] width 60 height 10
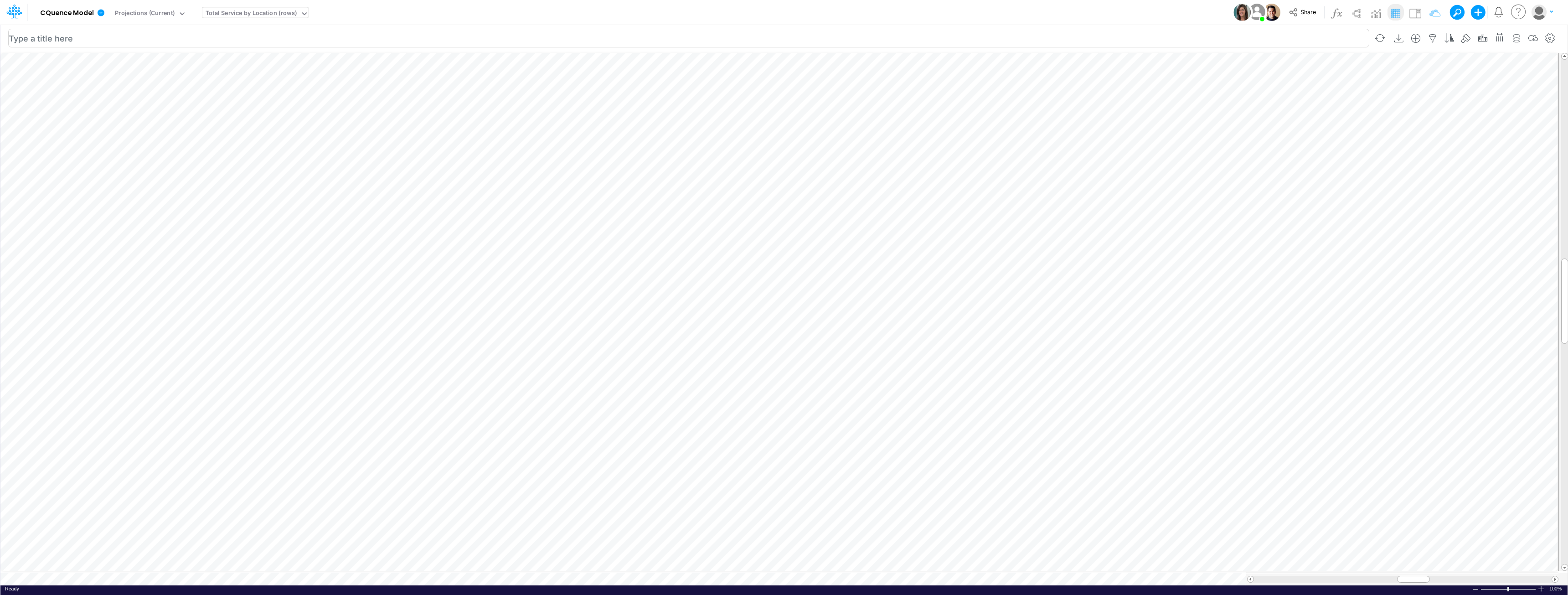
scroll to position [4, 0]
